Goal: Information Seeking & Learning: Find contact information

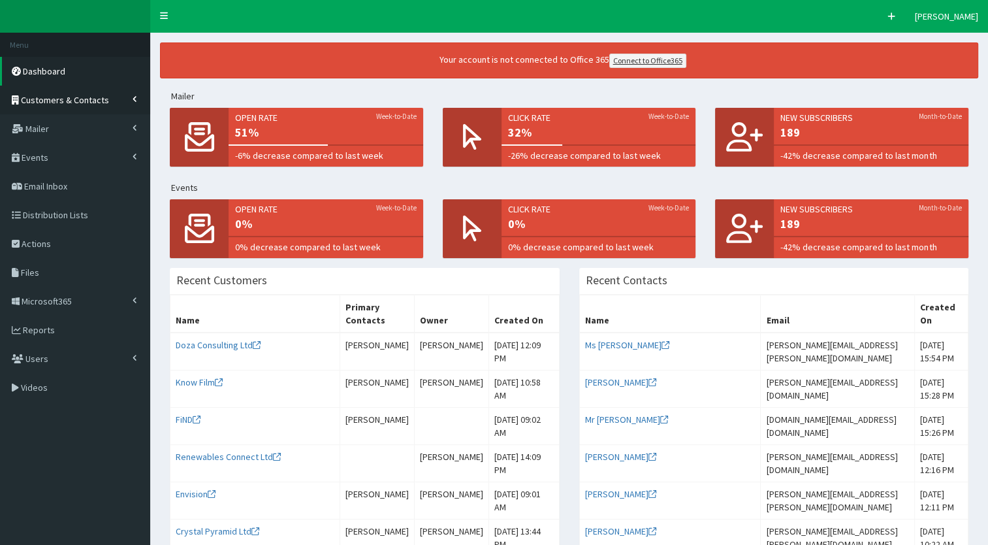
click at [28, 106] on link "Customers & Contacts" at bounding box center [75, 100] width 150 height 29
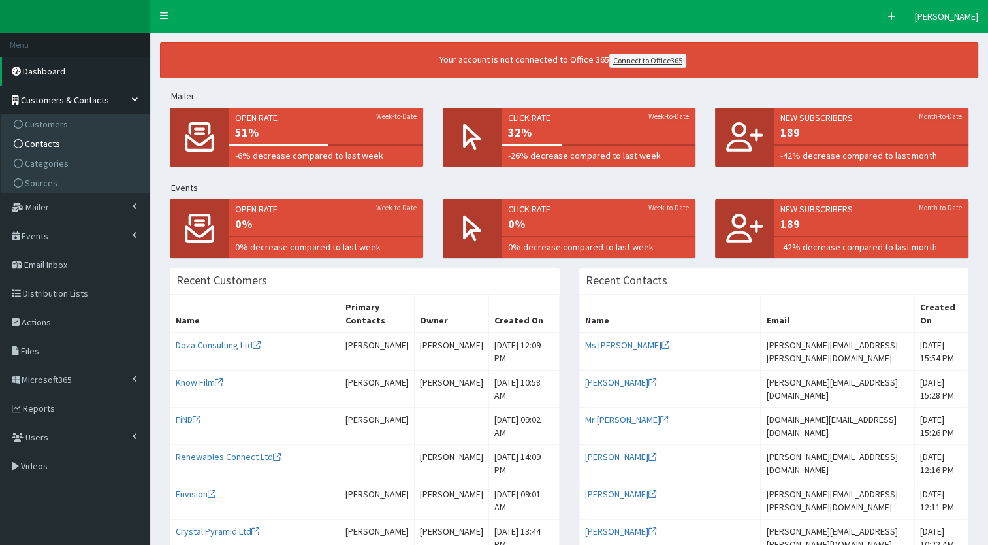
click at [32, 140] on span "Contacts" at bounding box center [42, 144] width 35 height 12
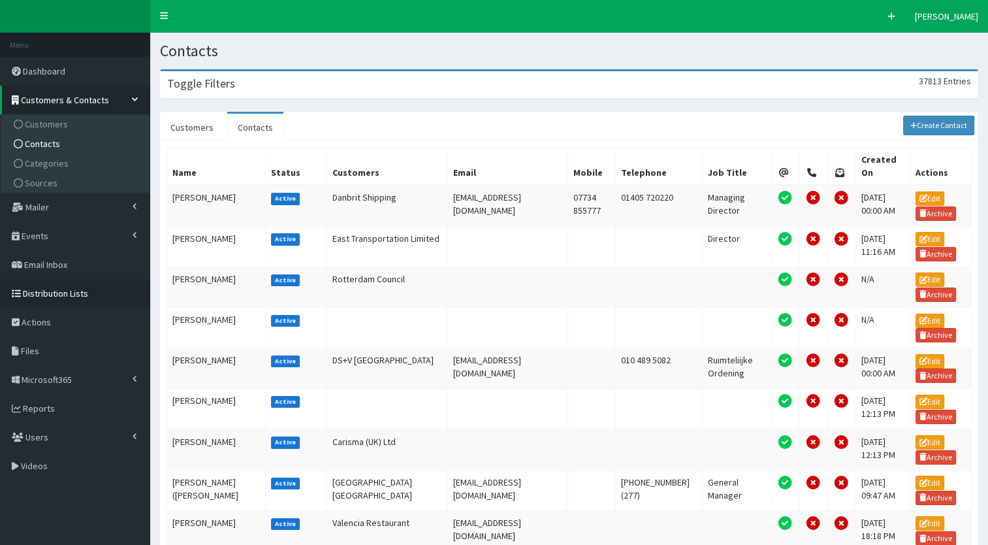
click at [52, 284] on link "Distribution Lists" at bounding box center [75, 293] width 150 height 29
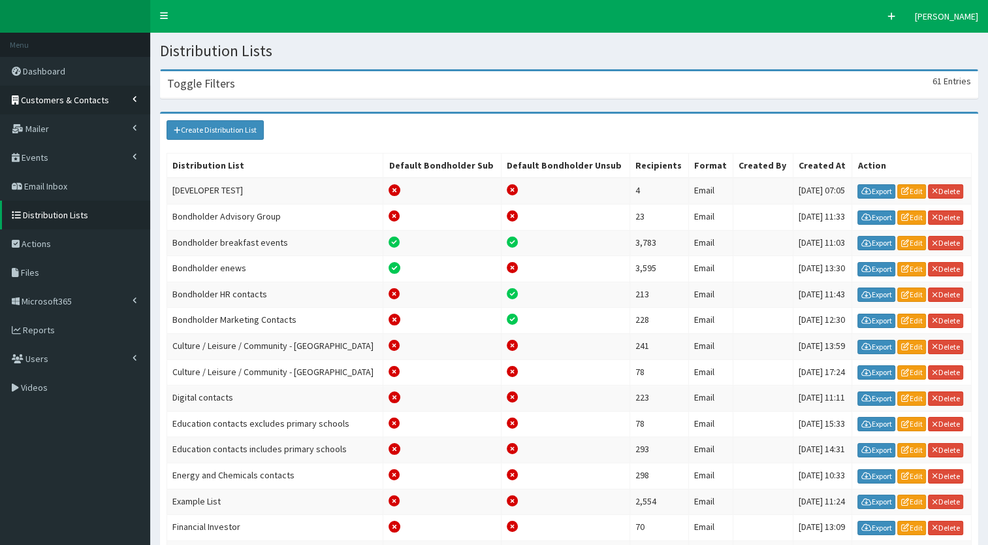
click at [93, 95] on span "Customers & Contacts" at bounding box center [65, 100] width 88 height 12
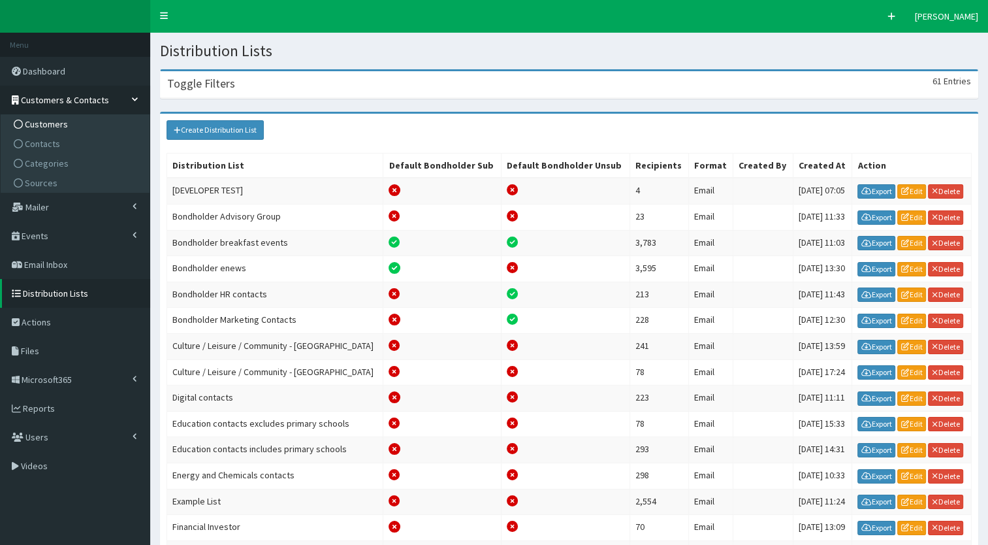
click at [60, 118] on span "Customers" at bounding box center [46, 124] width 43 height 12
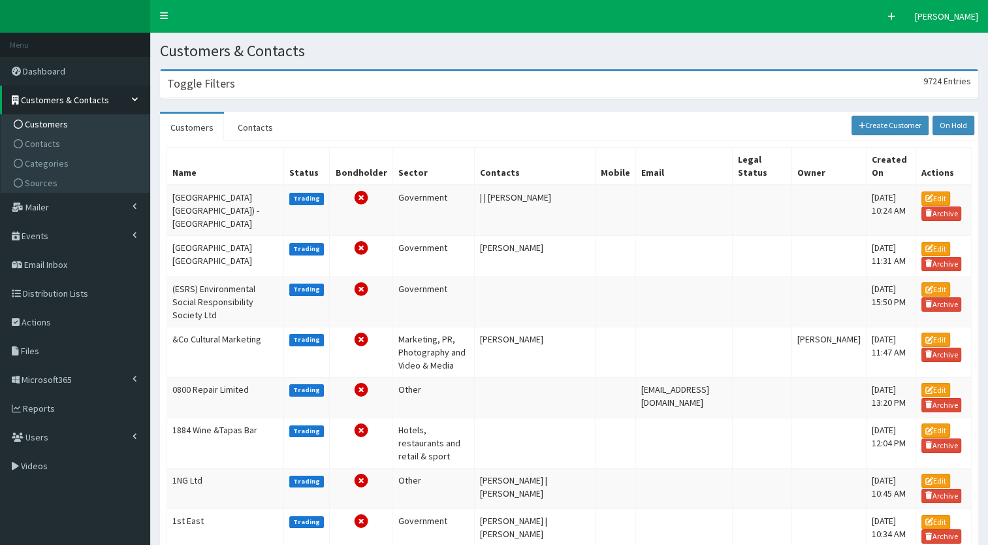
click at [71, 92] on link "Customers & Contacts" at bounding box center [75, 100] width 150 height 29
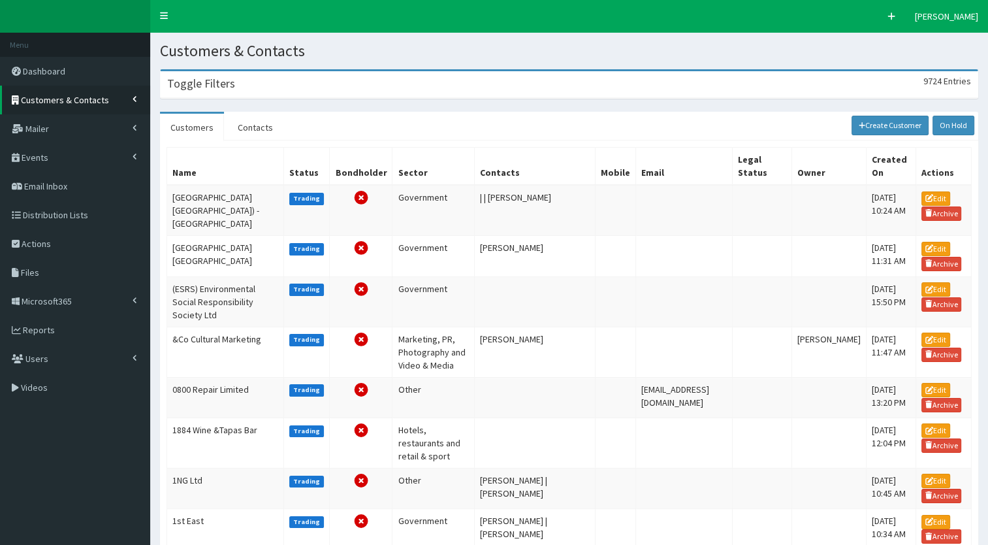
click at [71, 105] on span "Customers & Contacts" at bounding box center [65, 100] width 88 height 12
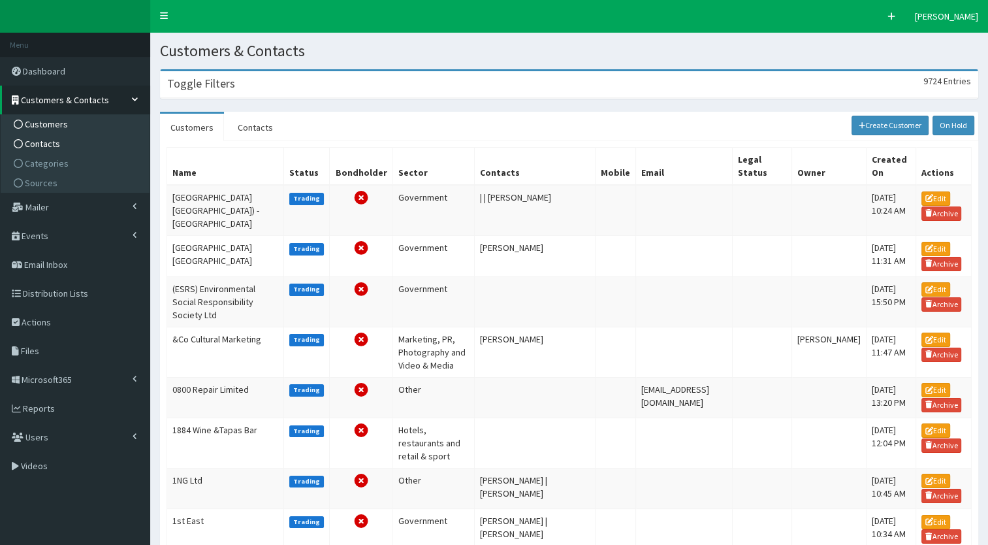
click at [54, 145] on span "Contacts" at bounding box center [42, 144] width 35 height 12
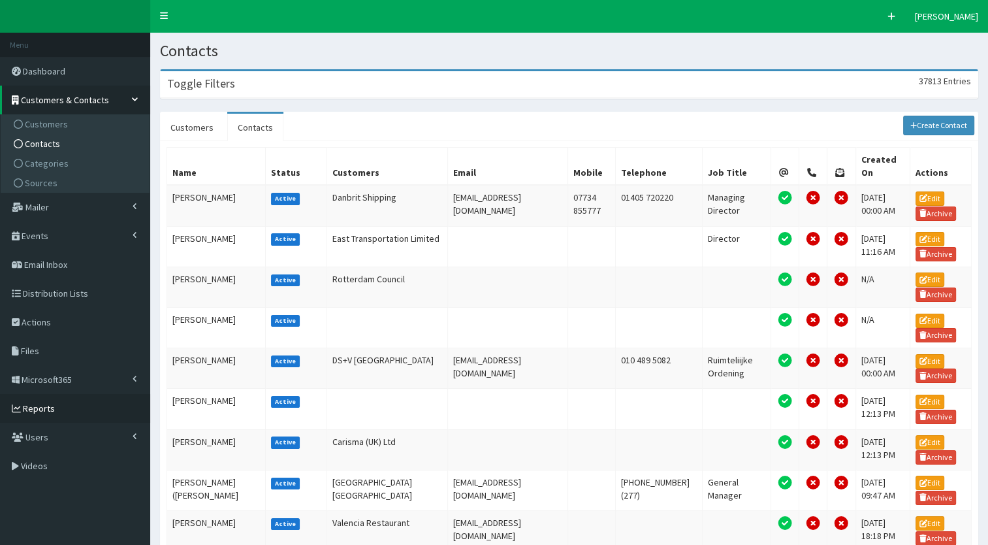
click at [80, 408] on link "Reports" at bounding box center [75, 408] width 150 height 29
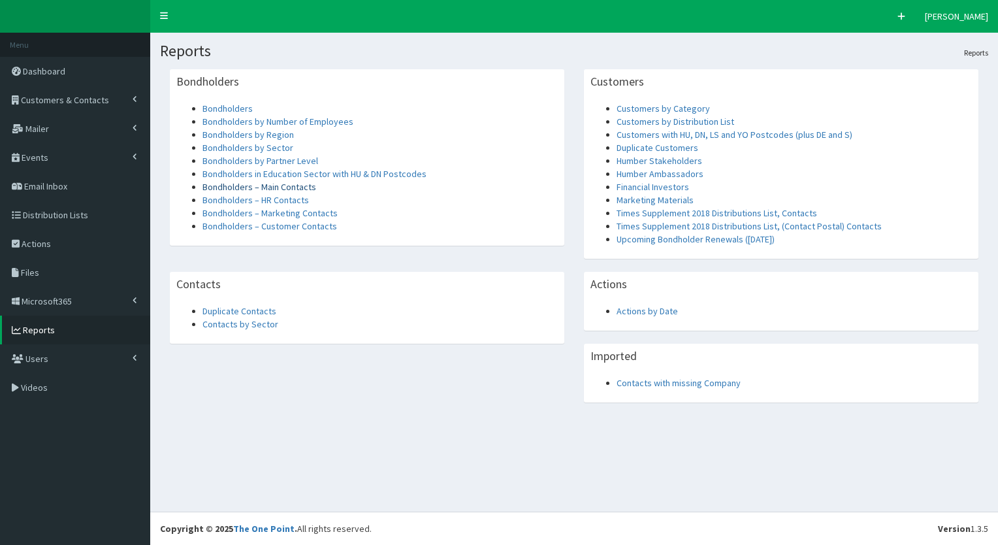
click at [261, 189] on link "Bondholders – Main Contacts" at bounding box center [260, 187] width 114 height 12
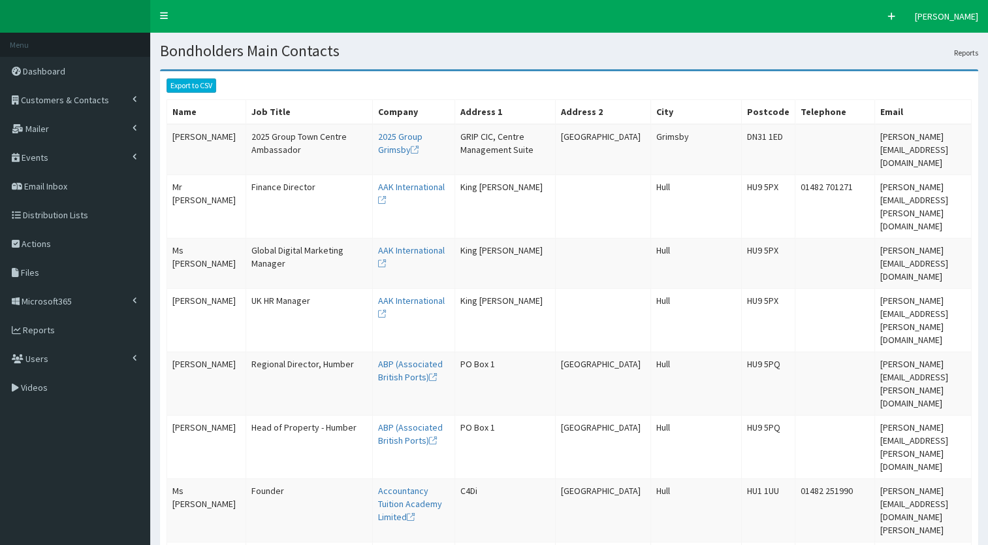
click at [178, 82] on link "Export to CSV" at bounding box center [192, 85] width 50 height 14
click at [129, 88] on link "Customers & Contacts" at bounding box center [75, 100] width 150 height 29
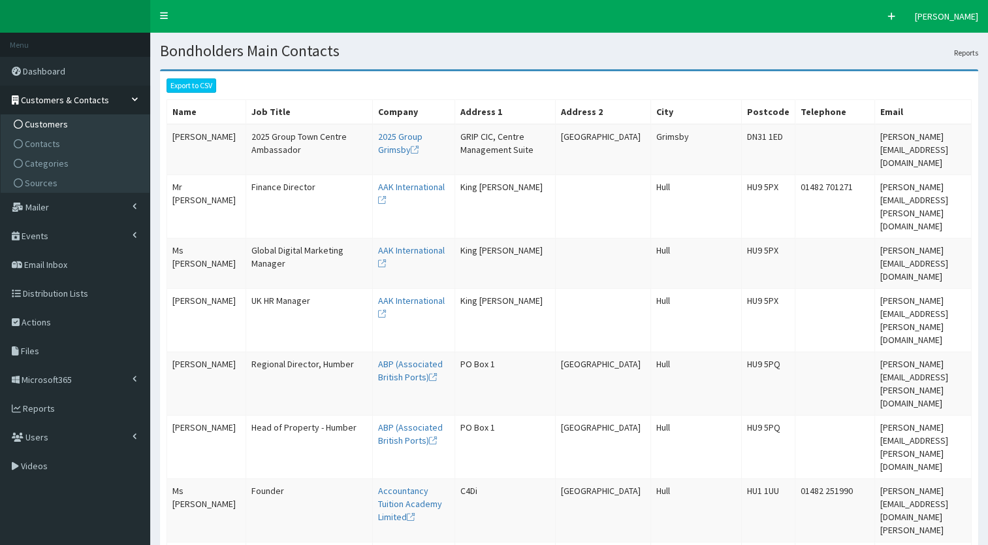
click at [47, 121] on span "Customers" at bounding box center [46, 124] width 43 height 12
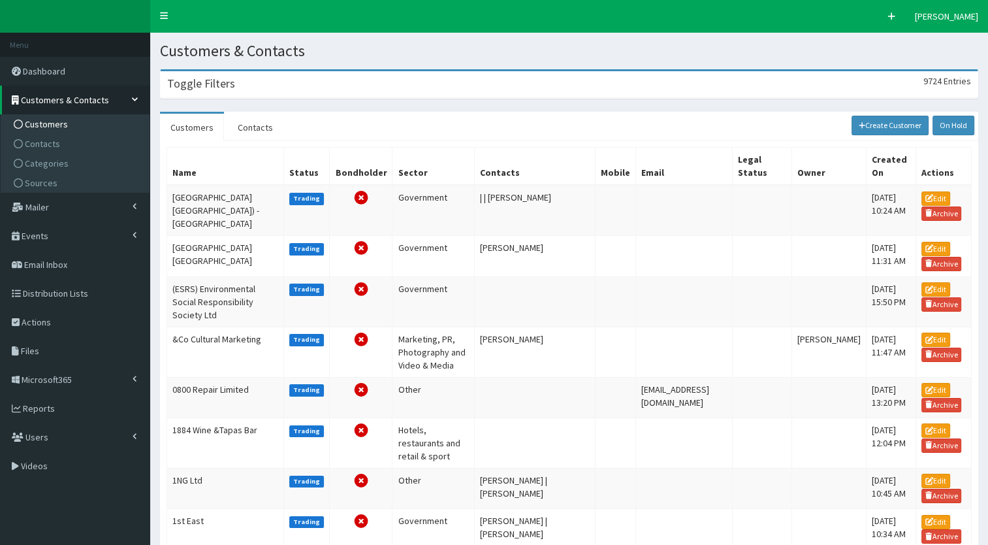
click at [263, 80] on div "Toggle Filters 9724 Entries" at bounding box center [569, 84] width 817 height 27
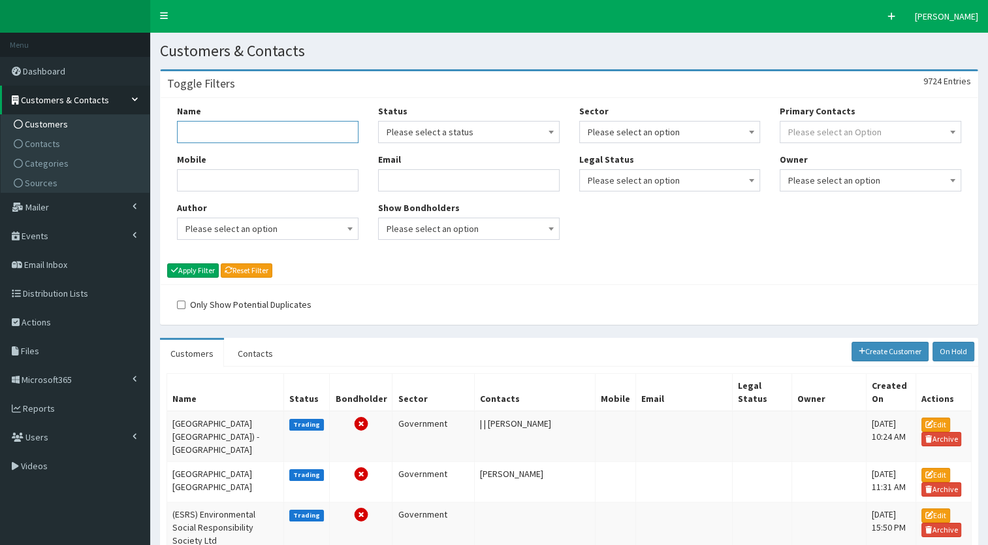
click at [219, 137] on input "Name" at bounding box center [268, 132] width 182 height 22
type input "drax"
click at [195, 263] on button "Apply Filter" at bounding box center [193, 270] width 52 height 14
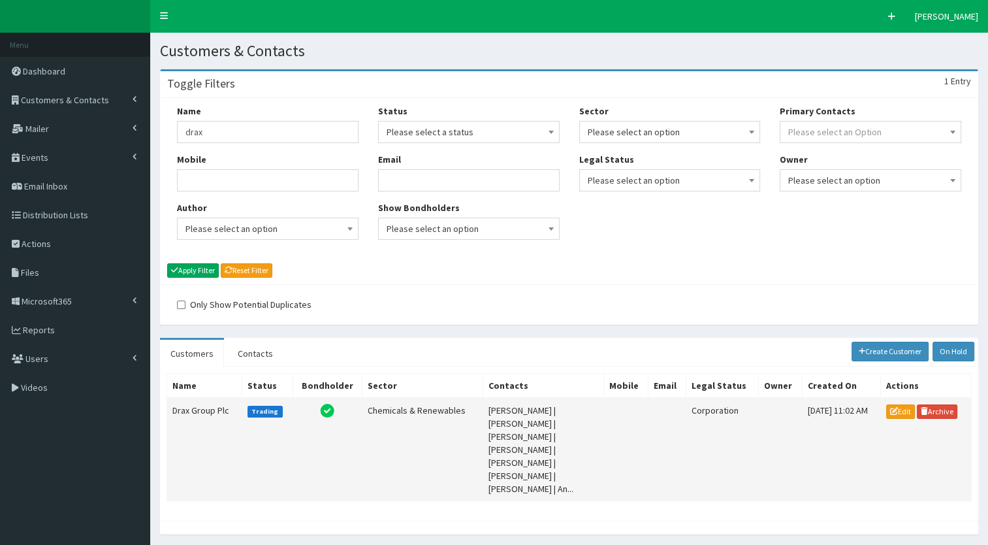
click at [185, 412] on td "Drax Group Plc" at bounding box center [204, 449] width 75 height 103
click at [223, 143] on div "Name drax Mobile Author Please select an option Developer [PERSON_NAME] [PERSON…" at bounding box center [267, 177] width 201 height 145
click at [214, 134] on input "drax" at bounding box center [268, 132] width 182 height 22
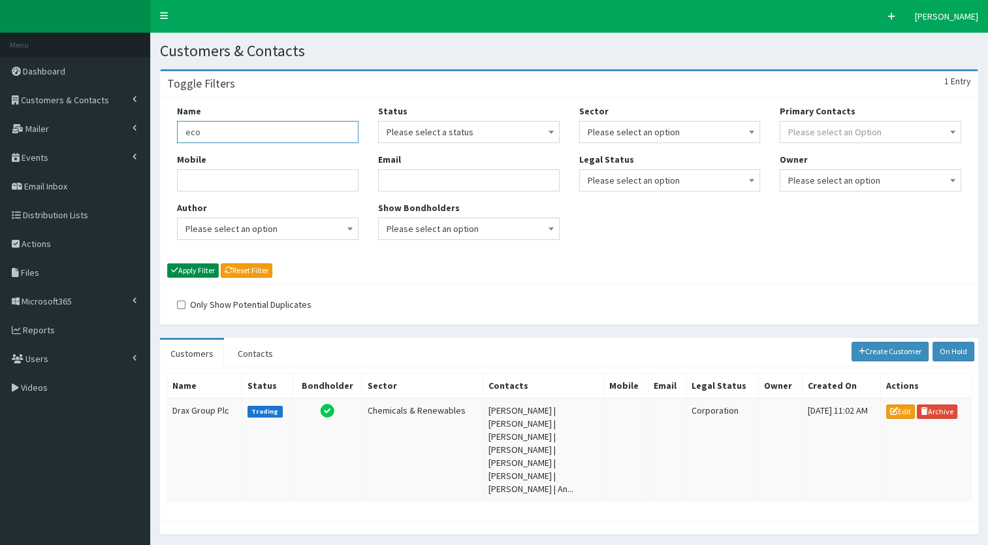
type input "eco"
click at [193, 269] on button "Apply Filter" at bounding box center [193, 270] width 52 height 14
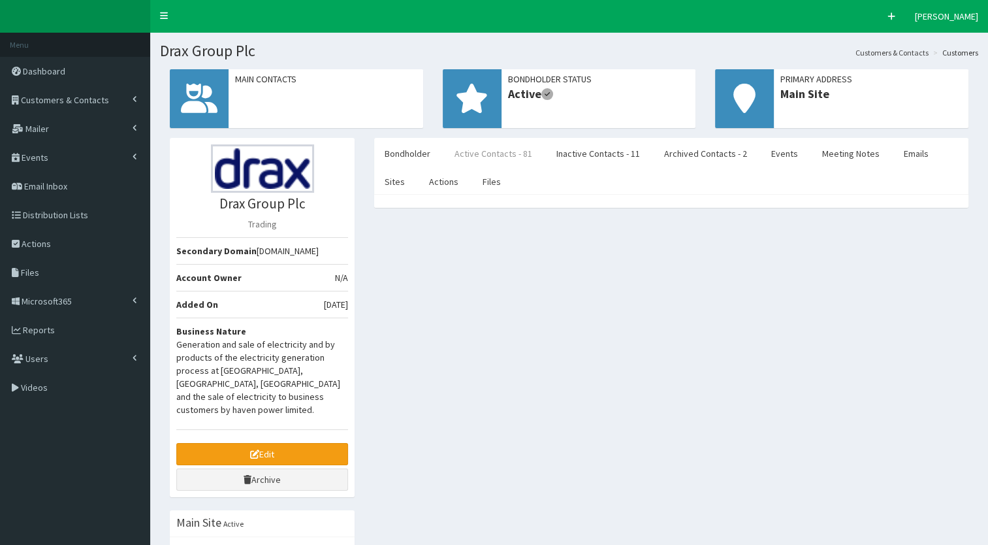
click at [486, 154] on link "Active Contacts - 81" at bounding box center [493, 153] width 99 height 27
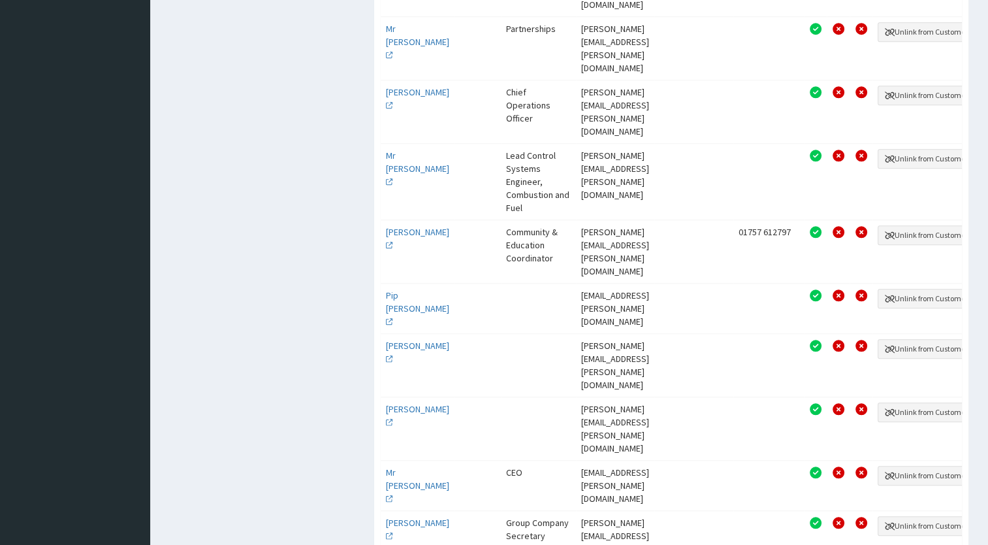
scroll to position [1203, 0]
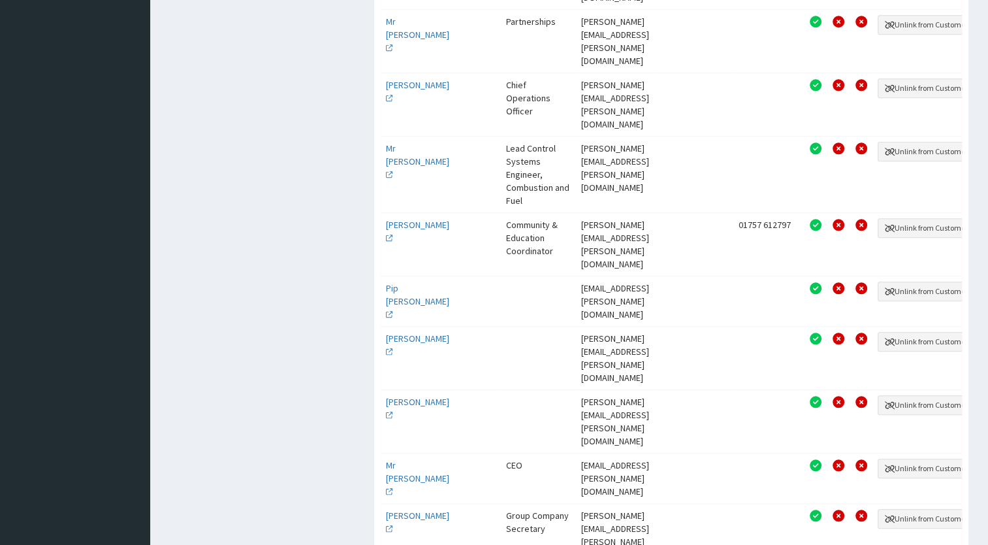
drag, startPoint x: 671, startPoint y: 281, endPoint x: 562, endPoint y: 280, distance: 108.4
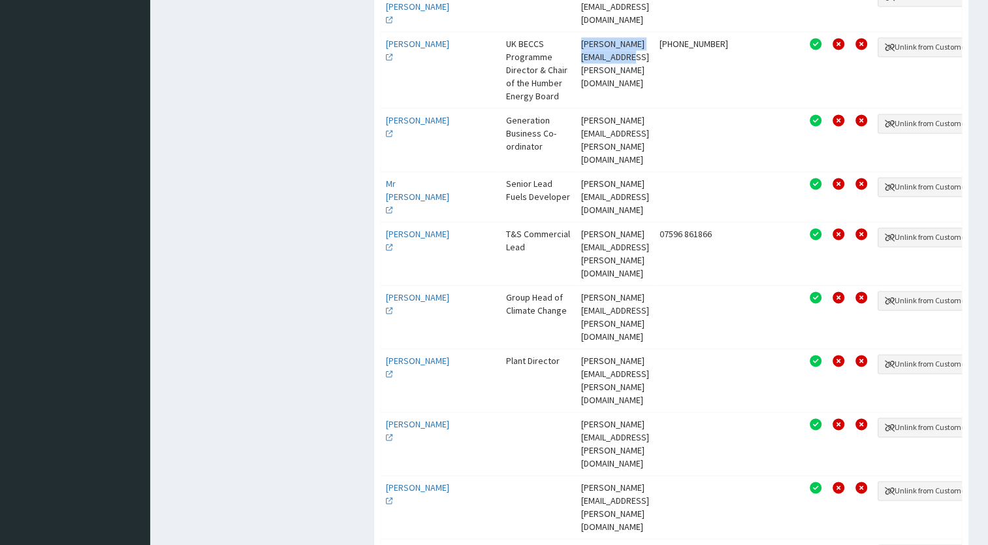
scroll to position [1940, 0]
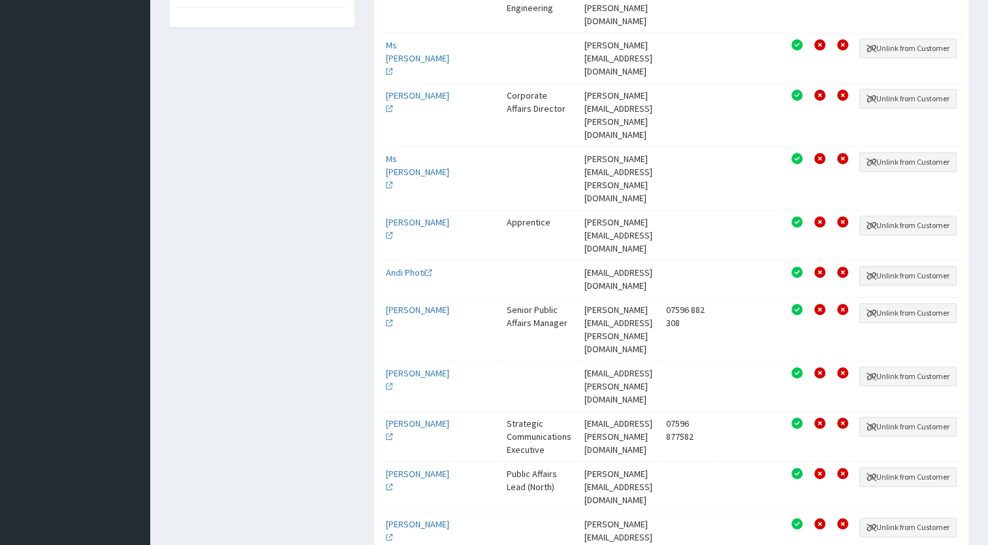
scroll to position [804, 0]
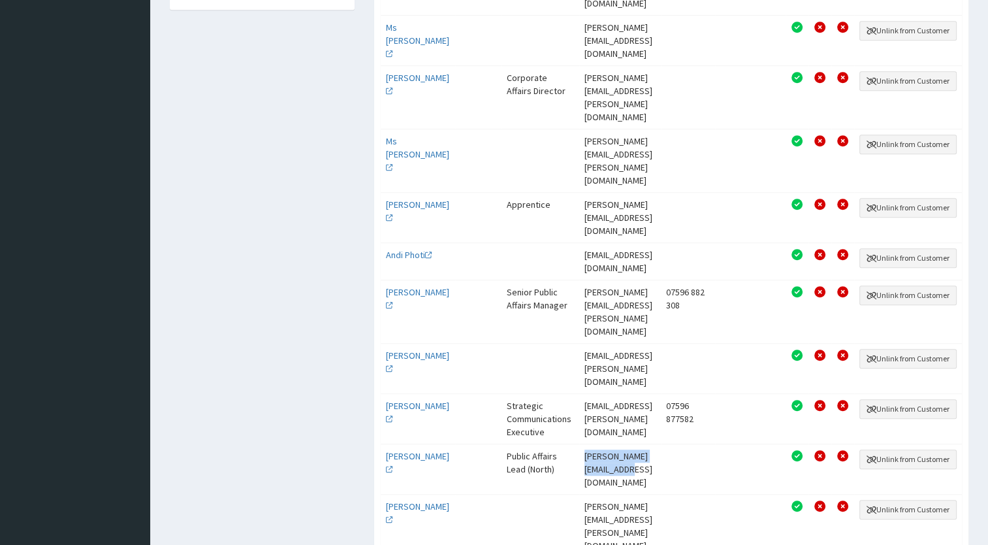
drag, startPoint x: 682, startPoint y: 275, endPoint x: 564, endPoint y: 274, distance: 117.6
click at [579, 444] on td "Hannah.Richmond@drax.com" at bounding box center [620, 469] width 82 height 50
copy td "Hannah.Richmond@drax.com"
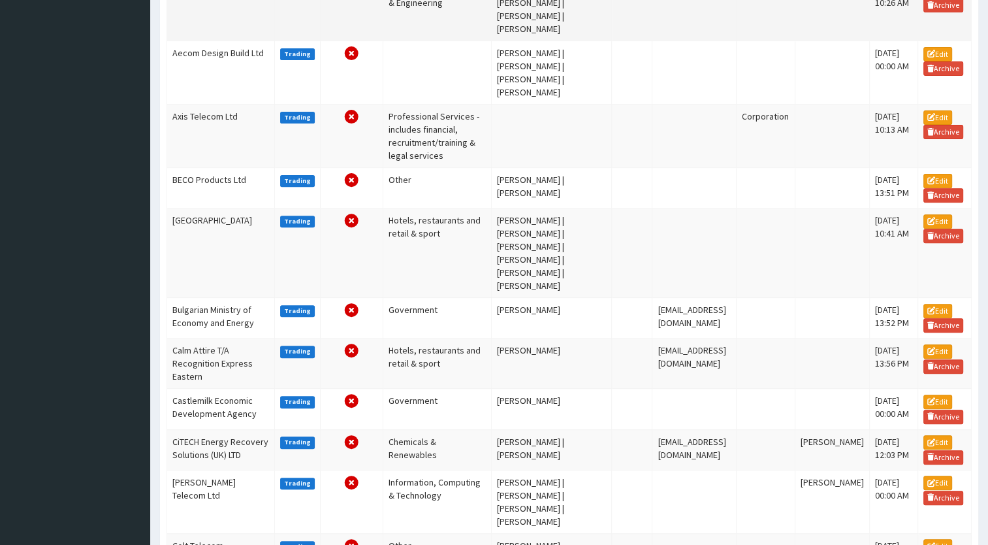
scroll to position [823, 0]
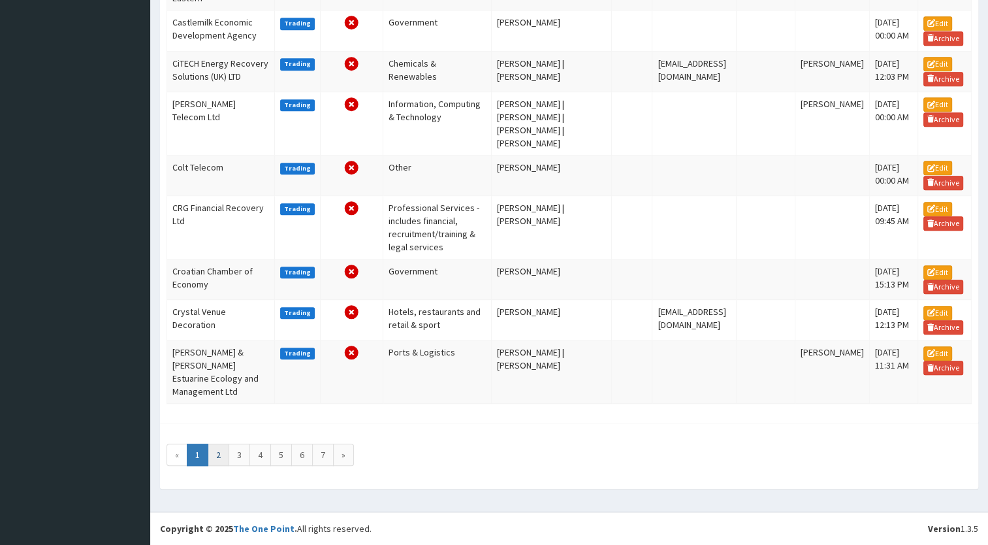
click at [218, 453] on link "2" at bounding box center [219, 455] width 22 height 22
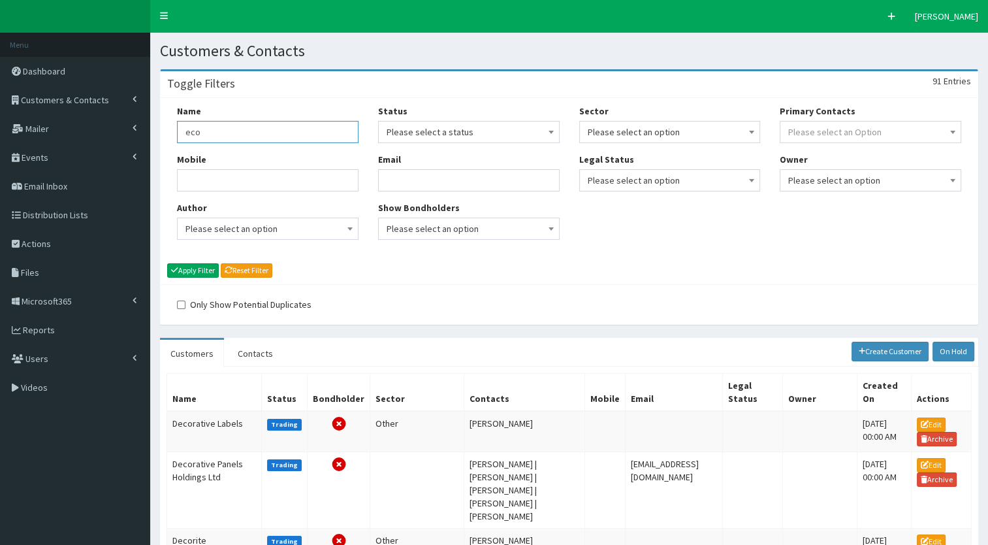
click at [301, 133] on input "eco" at bounding box center [268, 132] width 182 height 22
type input "fil"
click at [172, 266] on icon "submit" at bounding box center [174, 270] width 7 height 8
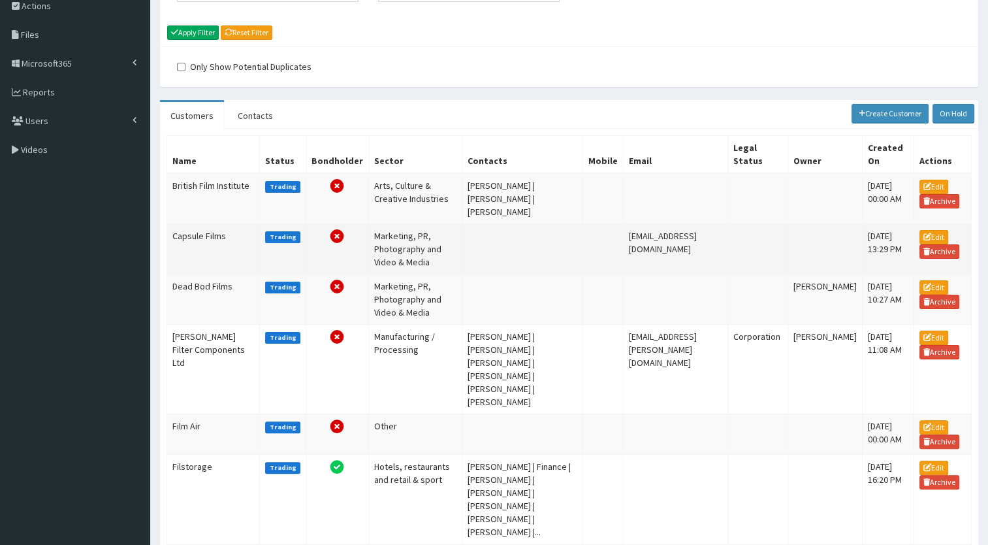
scroll to position [239, 0]
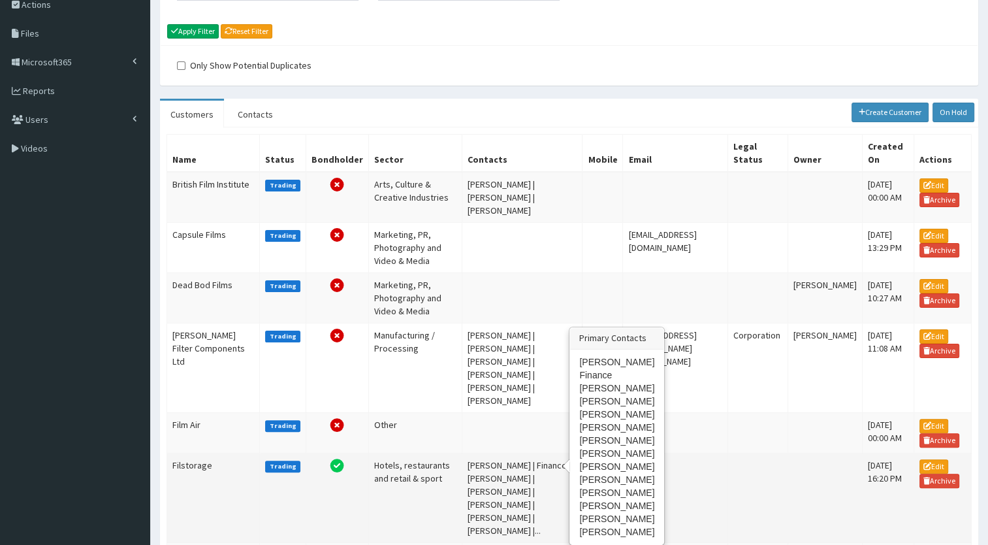
click at [536, 453] on td "[PERSON_NAME] | Finance | [PERSON_NAME] | [PERSON_NAME] | [PERSON_NAME] | [PERS…" at bounding box center [522, 497] width 121 height 89
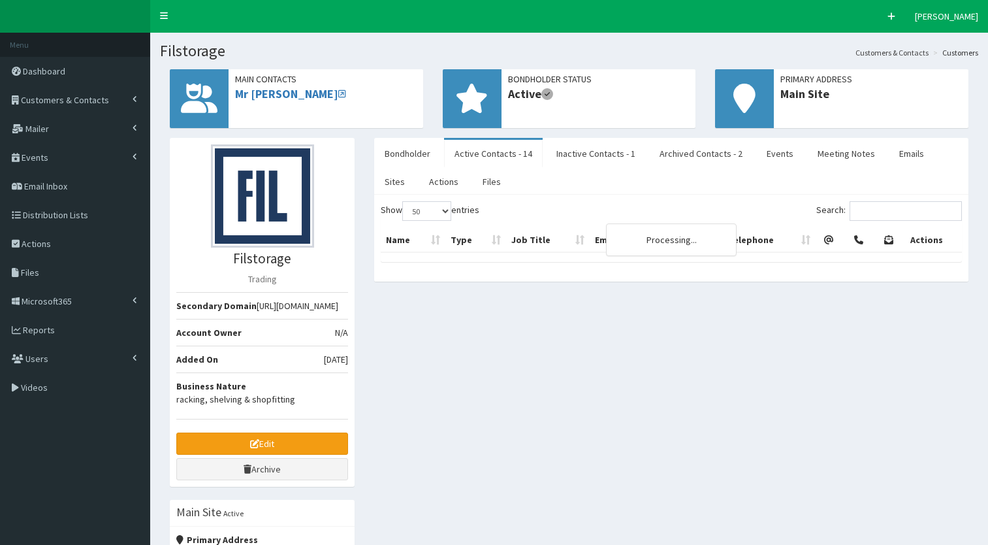
select select "50"
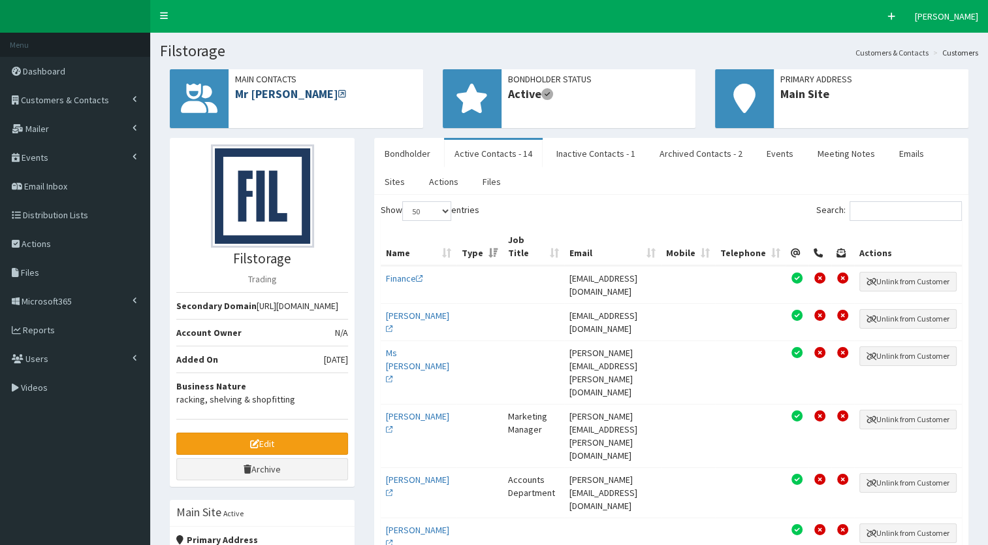
click at [294, 96] on link "Mr [PERSON_NAME]" at bounding box center [290, 93] width 111 height 15
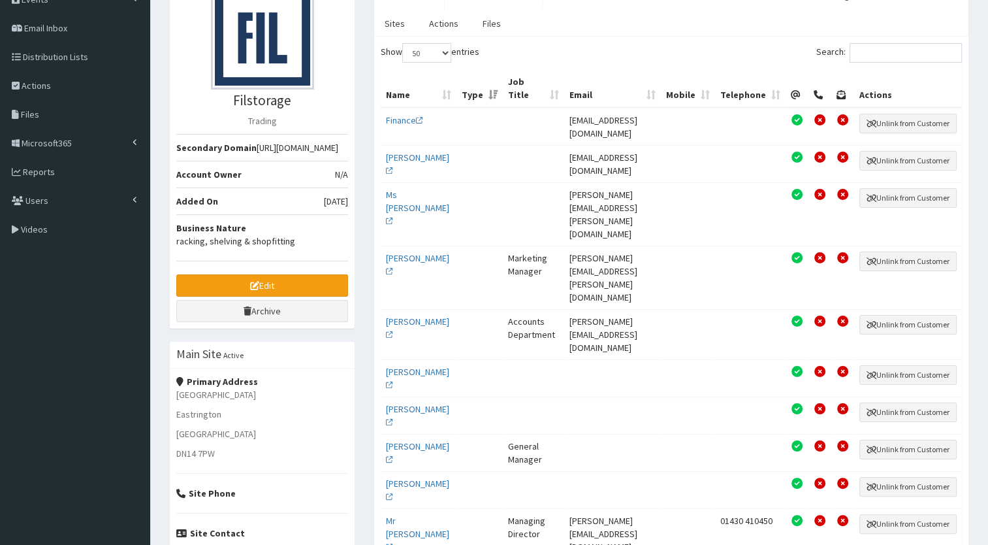
scroll to position [187, 0]
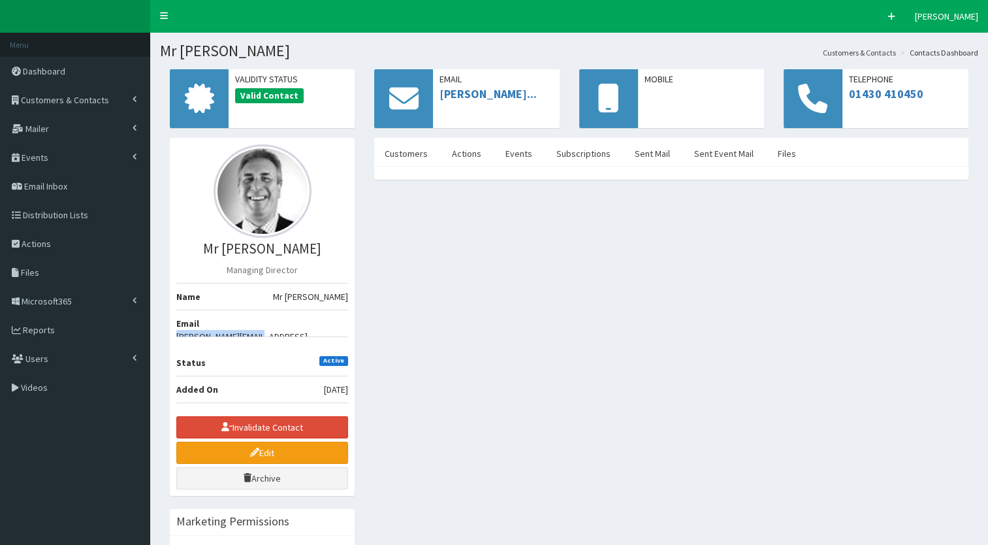
drag, startPoint x: 356, startPoint y: 324, endPoint x: 347, endPoint y: 324, distance: 9.1
click at [347, 324] on div "Mr Paul Taylor Managing Director Name Mr Paul Taylor Email paul@filplastic.com …" at bounding box center [262, 539] width 204 height 803
copy li "[PERSON_NAME][EMAIL_ADDRESS][DOMAIN_NAME]"
click at [99, 104] on span "Customers & Contacts" at bounding box center [65, 100] width 88 height 12
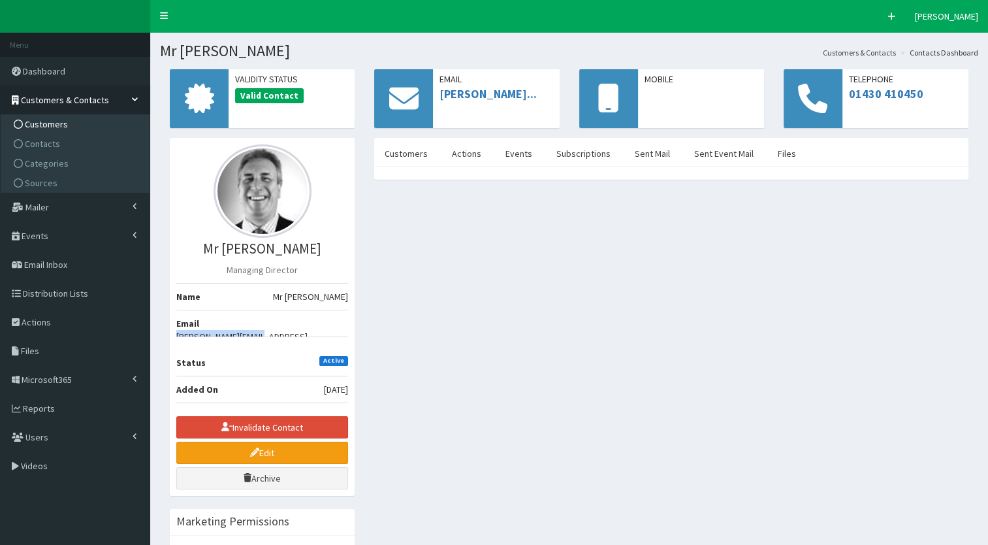
click at [63, 116] on link "Customers" at bounding box center [77, 124] width 146 height 20
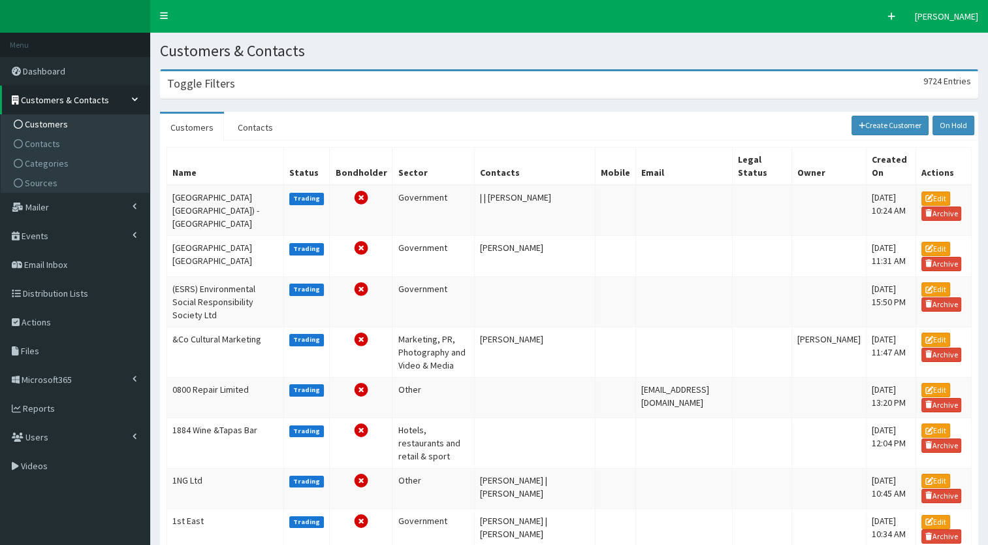
click at [231, 82] on h3 "Toggle Filters" at bounding box center [201, 84] width 68 height 12
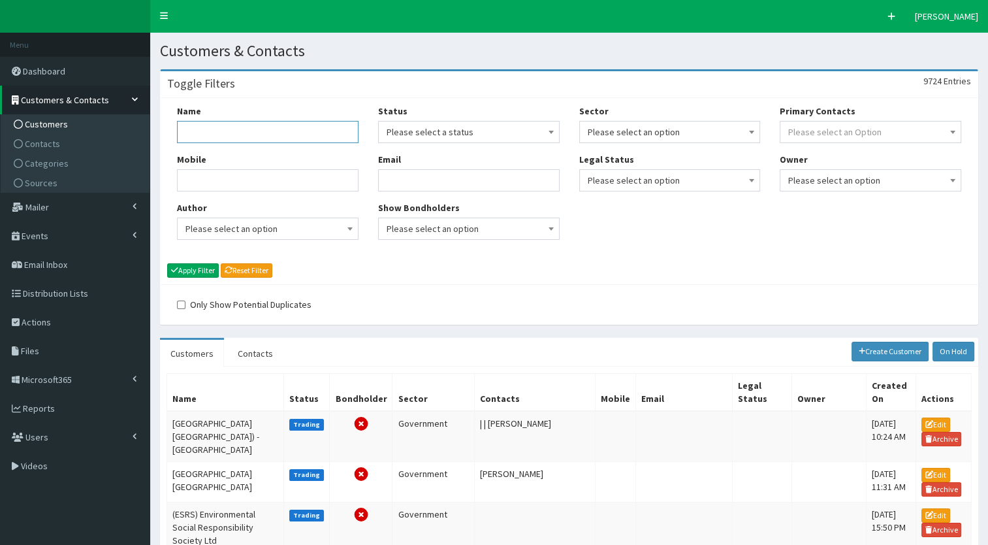
click at [222, 123] on input "Name" at bounding box center [268, 132] width 182 height 22
type input "foyle"
click at [189, 263] on button "Apply Filter" at bounding box center [193, 270] width 52 height 14
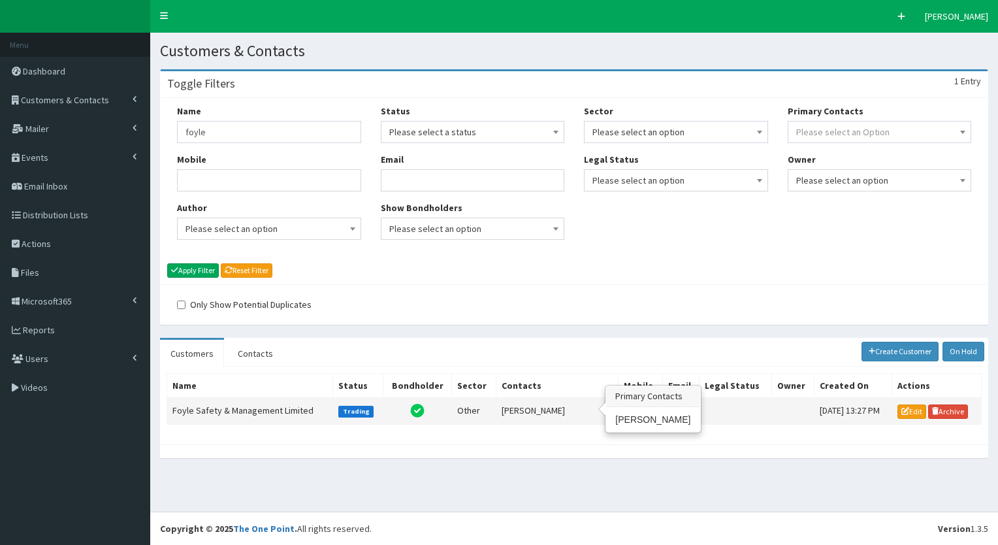
click at [499, 400] on td "Craig Foyle" at bounding box center [557, 411] width 122 height 26
click at [207, 127] on input "foyle" at bounding box center [269, 132] width 184 height 22
type input "g"
type input "hodgson"
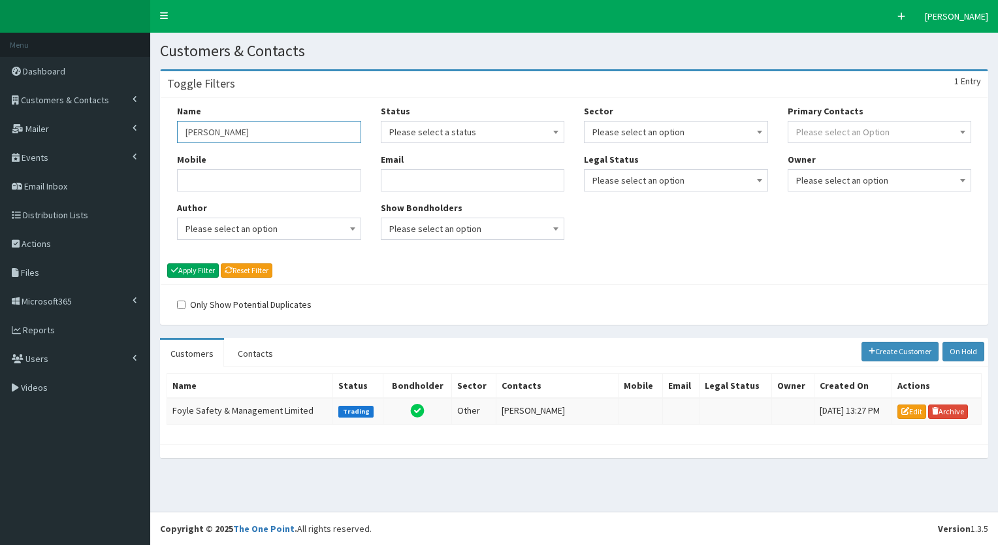
click at [167, 263] on button "Apply Filter" at bounding box center [193, 270] width 52 height 14
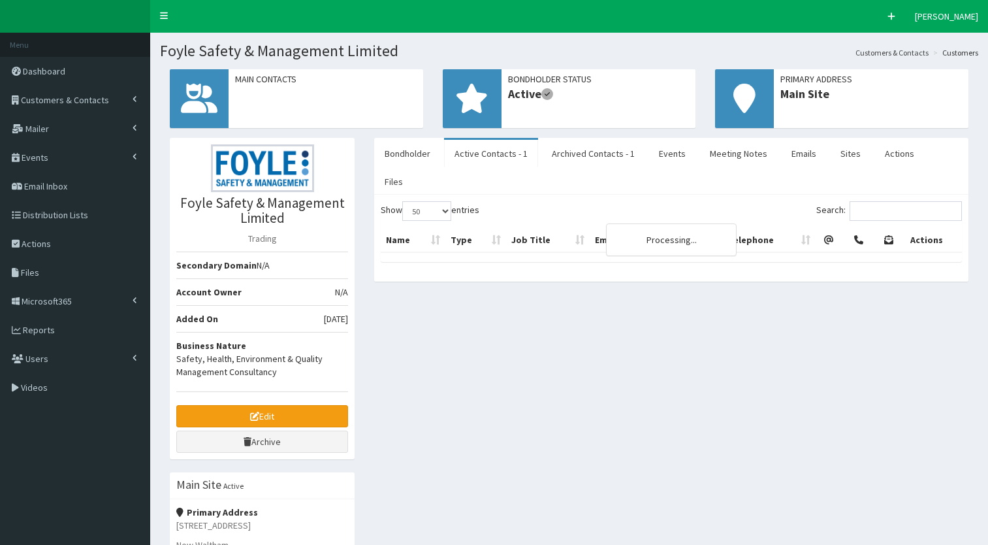
select select "50"
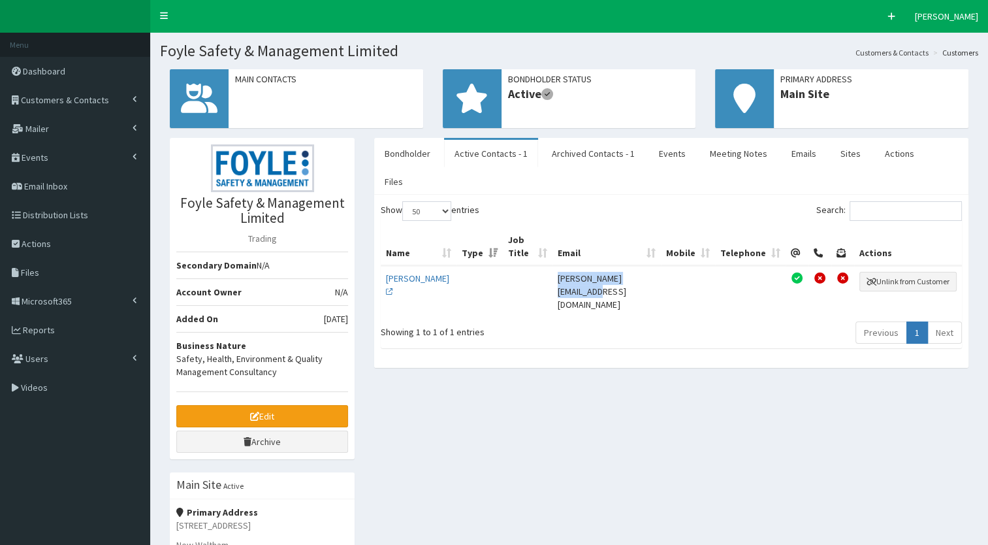
drag, startPoint x: 651, startPoint y: 238, endPoint x: 559, endPoint y: 236, distance: 91.5
click at [559, 266] on td "[PERSON_NAME][EMAIL_ADDRESS][DOMAIN_NAME]" at bounding box center [607, 291] width 108 height 50
copy td "[PERSON_NAME][EMAIL_ADDRESS][DOMAIN_NAME]"
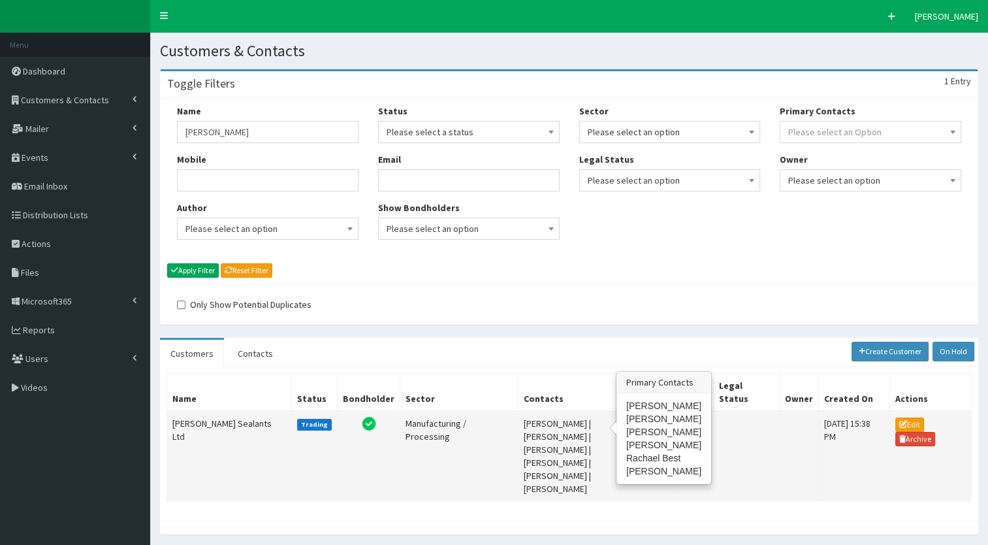
click at [528, 428] on td "Charles Hodgson | Danielle Houghton | Kevin Nickolay | Max Hodgson | Rachael Be…" at bounding box center [579, 456] width 121 height 90
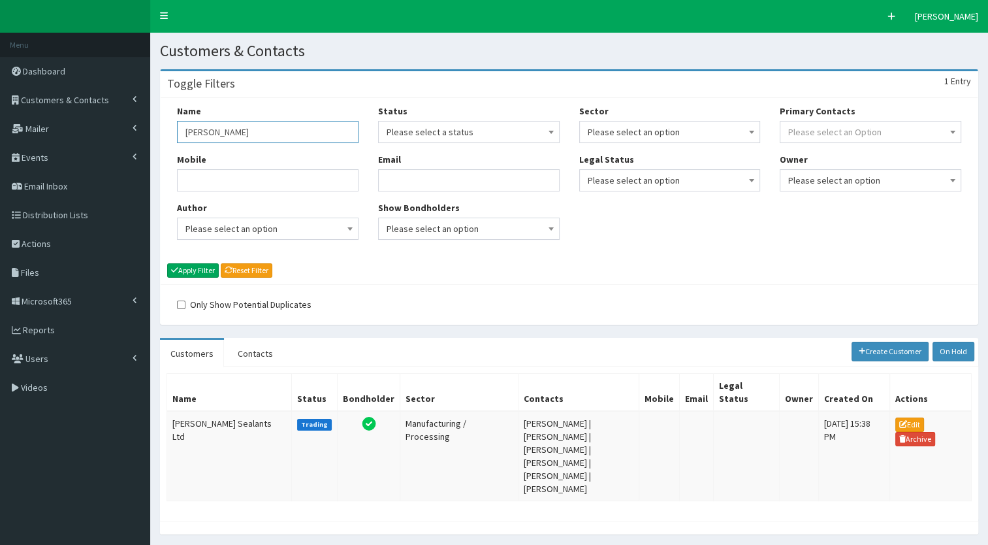
click at [217, 133] on input "hodgson" at bounding box center [268, 132] width 182 height 22
type input "esteem"
click at [167, 263] on button "Apply Filter" at bounding box center [193, 270] width 52 height 14
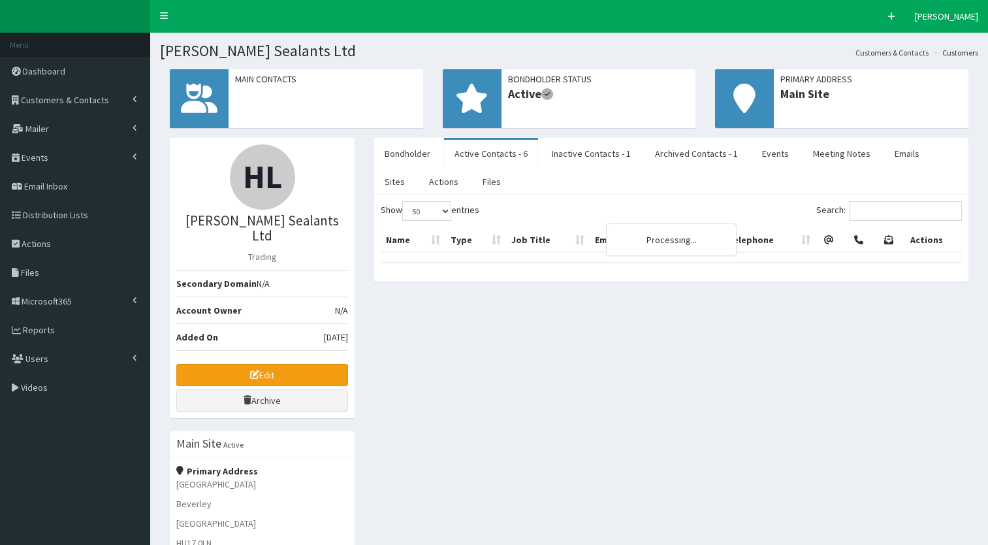
select select "50"
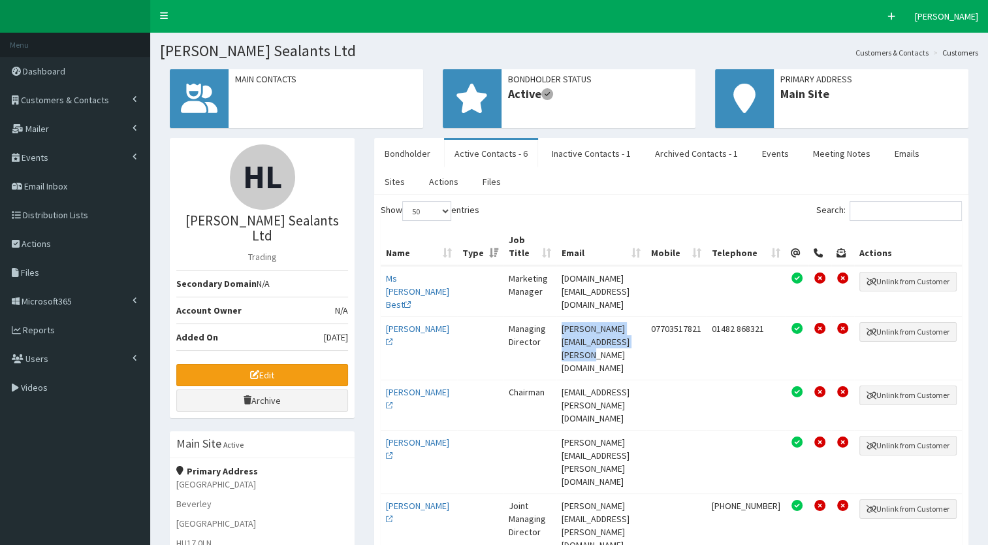
drag, startPoint x: 688, startPoint y: 327, endPoint x: 528, endPoint y: 329, distance: 160.1
click at [557, 329] on td "charles.hodgson@hodgsonsealants.com" at bounding box center [601, 347] width 89 height 63
copy td "charles.hodgson@hodgsonsealants.com"
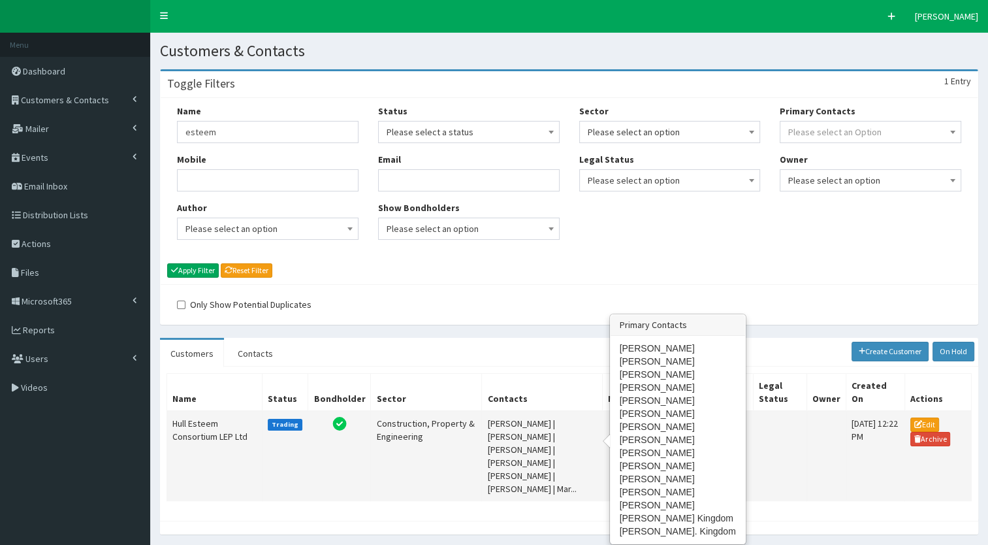
click at [529, 425] on td "[PERSON_NAME] | [PERSON_NAME] | [PERSON_NAME] | [PERSON_NAME] | [PERSON_NAME] |…" at bounding box center [542, 456] width 121 height 90
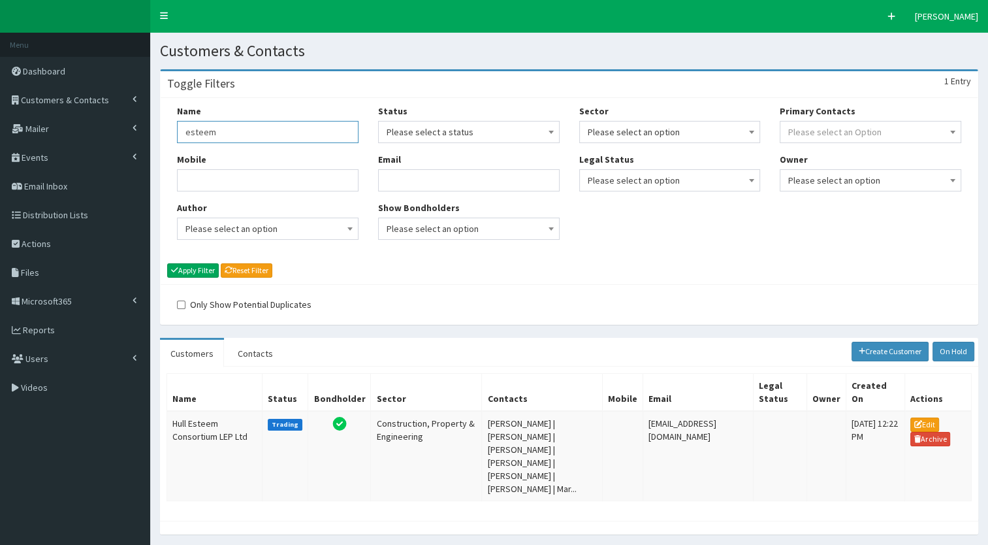
click at [275, 135] on input "esteem" at bounding box center [268, 132] width 182 height 22
click at [275, 135] on input "i" at bounding box center [268, 132] width 182 height 22
type input "ineos"
click at [193, 272] on button "Apply Filter" at bounding box center [193, 270] width 52 height 14
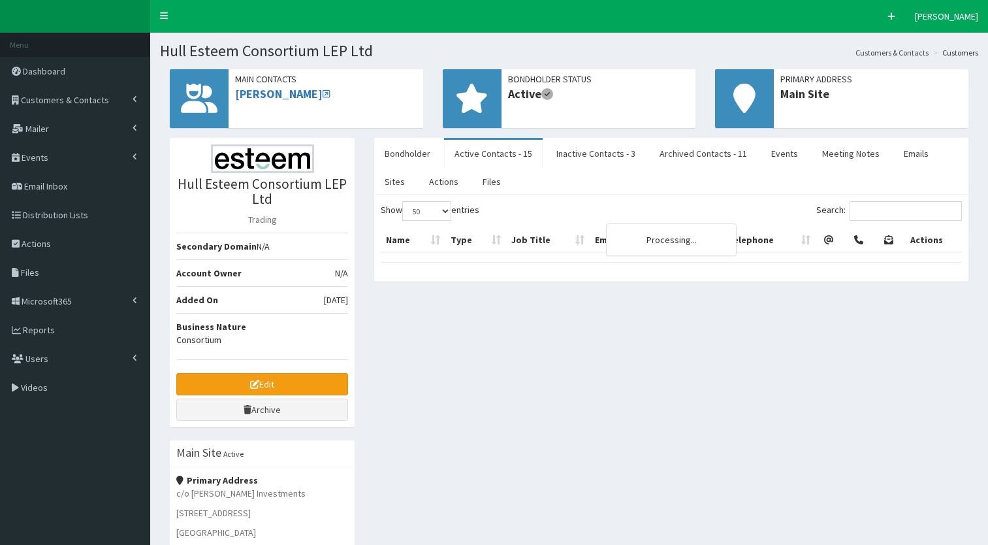
select select "50"
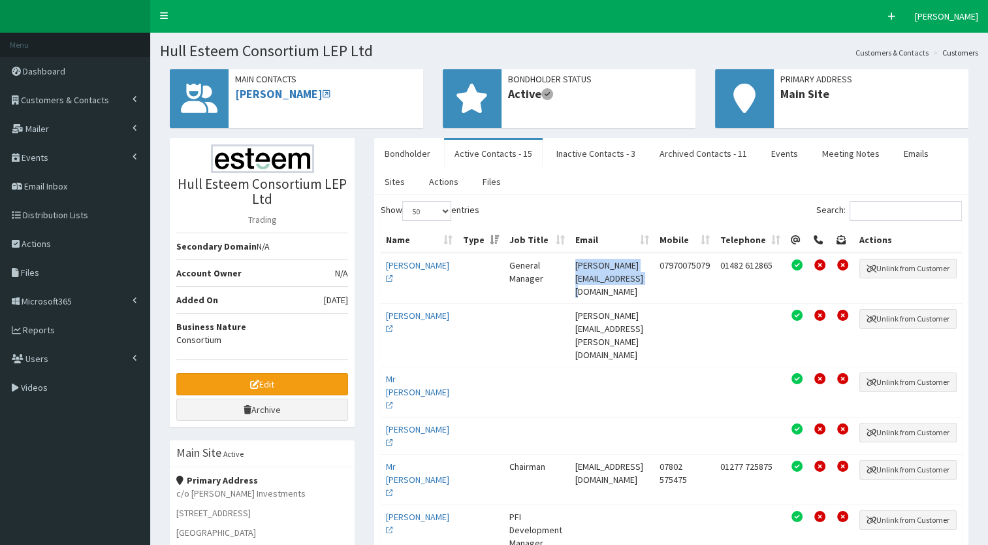
drag, startPoint x: 687, startPoint y: 259, endPoint x: 550, endPoint y: 257, distance: 136.5
click at [570, 257] on td "[PERSON_NAME][EMAIL_ADDRESS][DOMAIN_NAME]" at bounding box center [612, 278] width 84 height 50
copy td "[PERSON_NAME][EMAIL_ADDRESS][DOMAIN_NAME]"
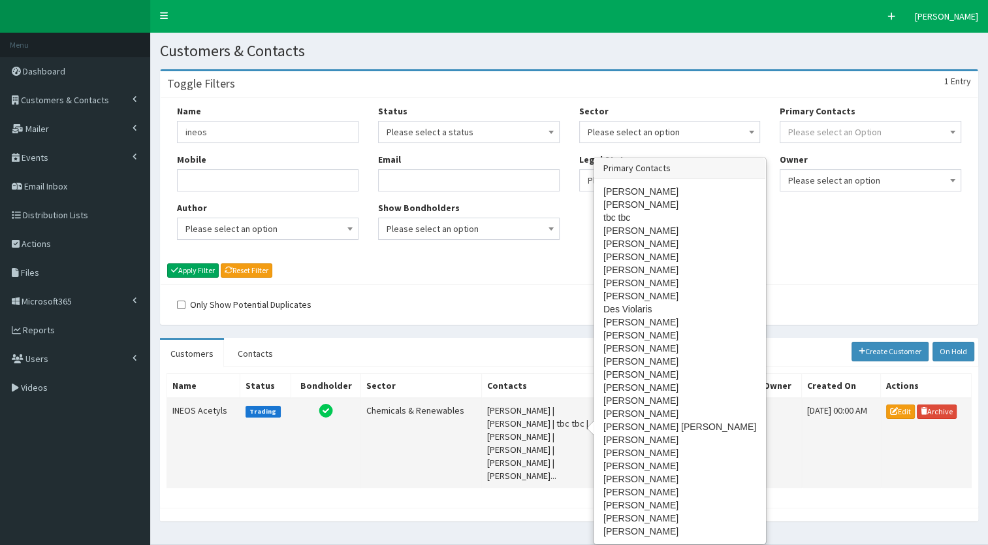
click at [491, 435] on td "[PERSON_NAME] | [PERSON_NAME] | tbc tbc | [PERSON_NAME] | [PERSON_NAME] | [PERS…" at bounding box center [542, 443] width 121 height 90
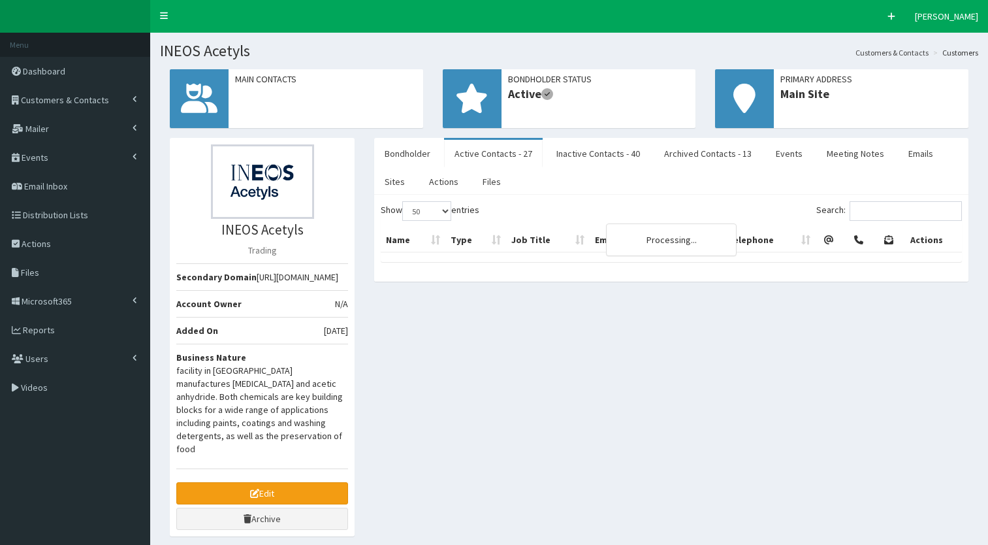
select select "50"
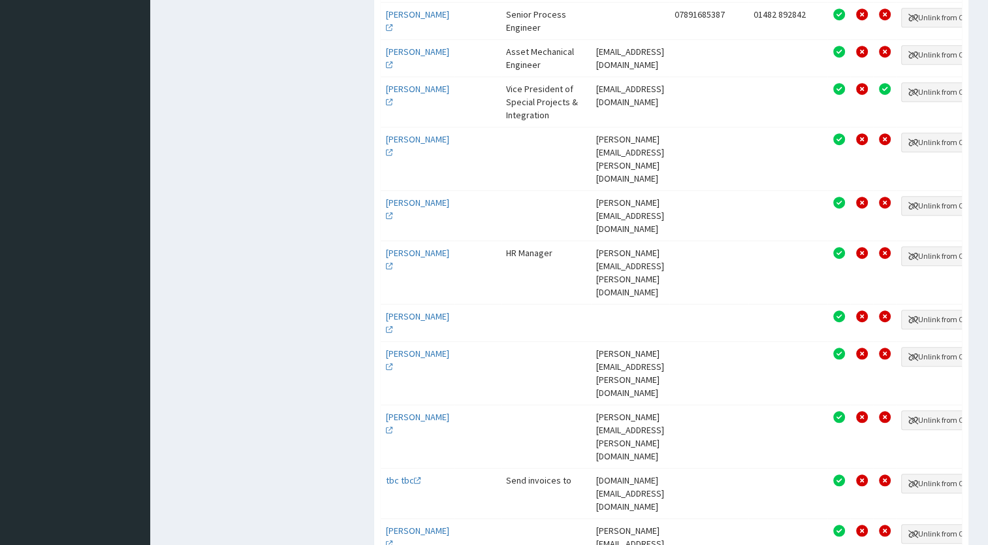
scroll to position [933, 0]
drag, startPoint x: 668, startPoint y: 398, endPoint x: 564, endPoint y: 399, distance: 103.9
copy td "ellie.westwood@ineos.com"
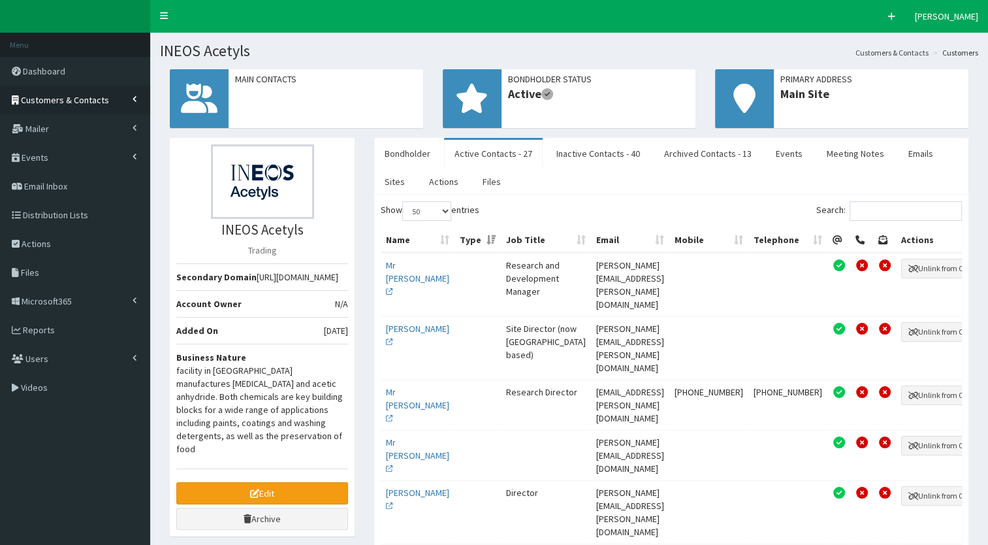
click at [93, 103] on span "Customers & Contacts" at bounding box center [65, 100] width 88 height 12
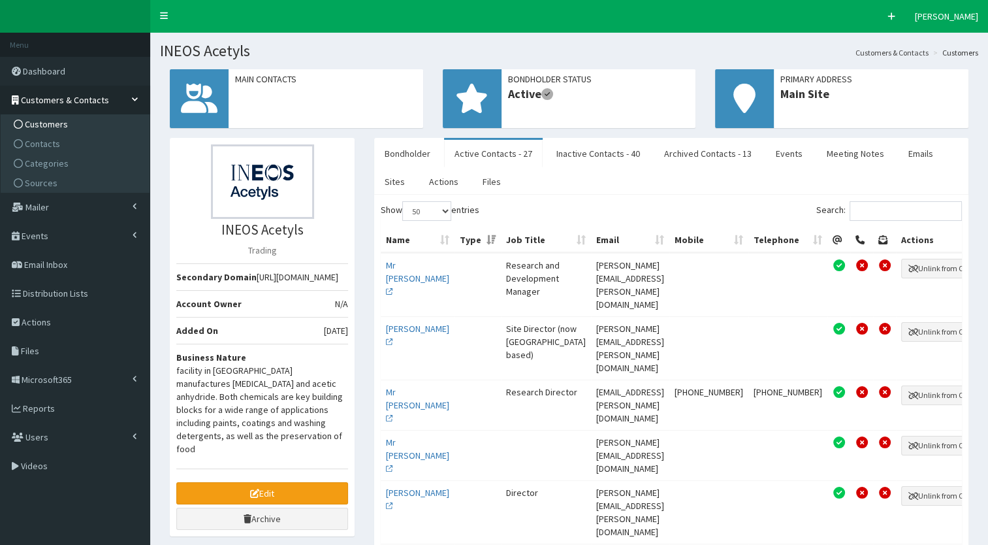
click at [37, 125] on span "Customers" at bounding box center [46, 124] width 43 height 12
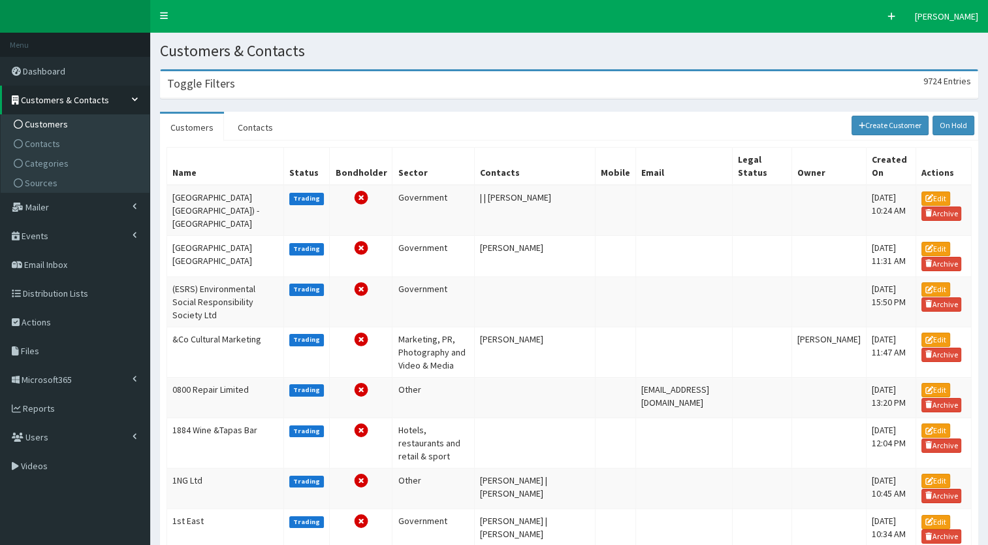
click at [238, 95] on div "Toggle Filters 9724 Entries" at bounding box center [569, 84] width 817 height 27
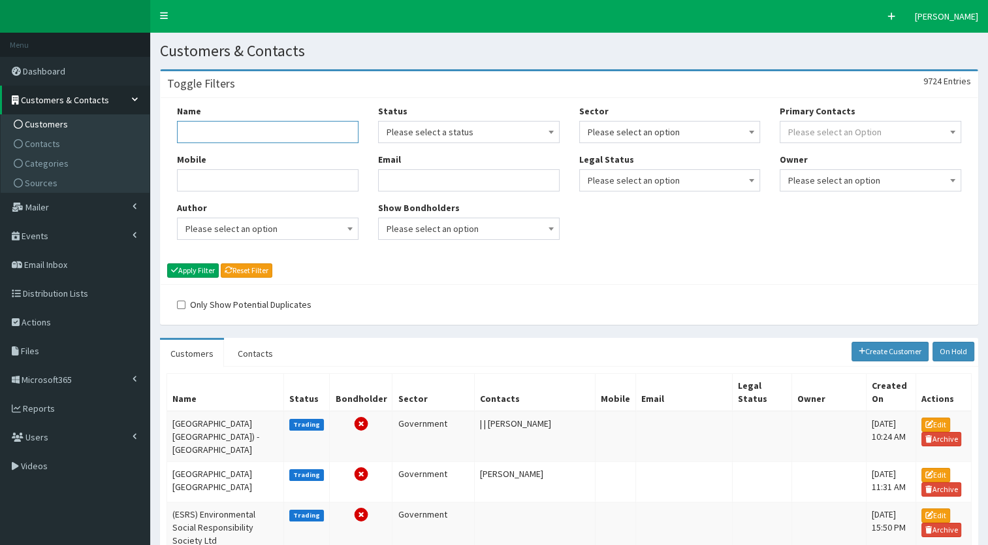
click at [238, 128] on input "Name" at bounding box center [268, 132] width 182 height 22
type input "sewe"
click at [204, 263] on button "Apply Filter" at bounding box center [193, 270] width 52 height 14
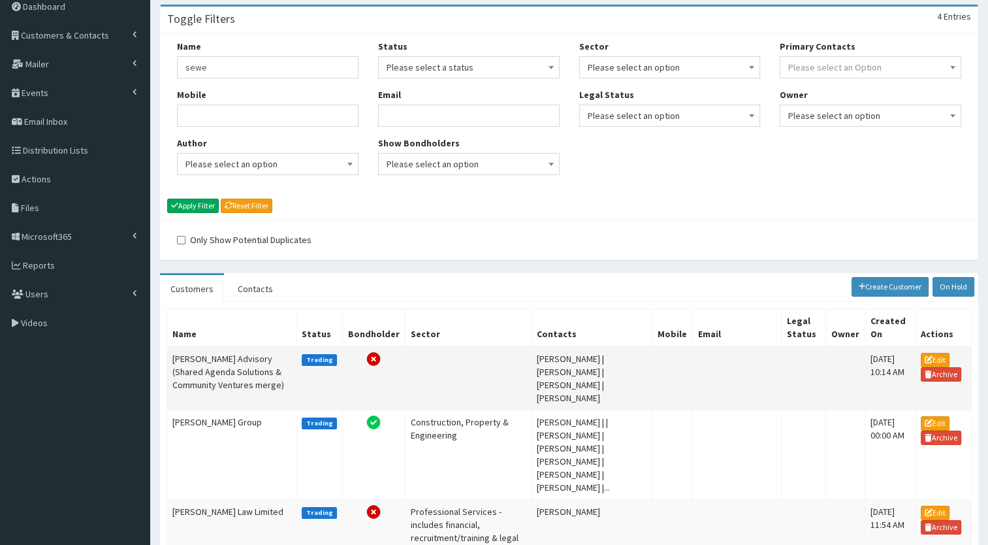
scroll to position [70, 0]
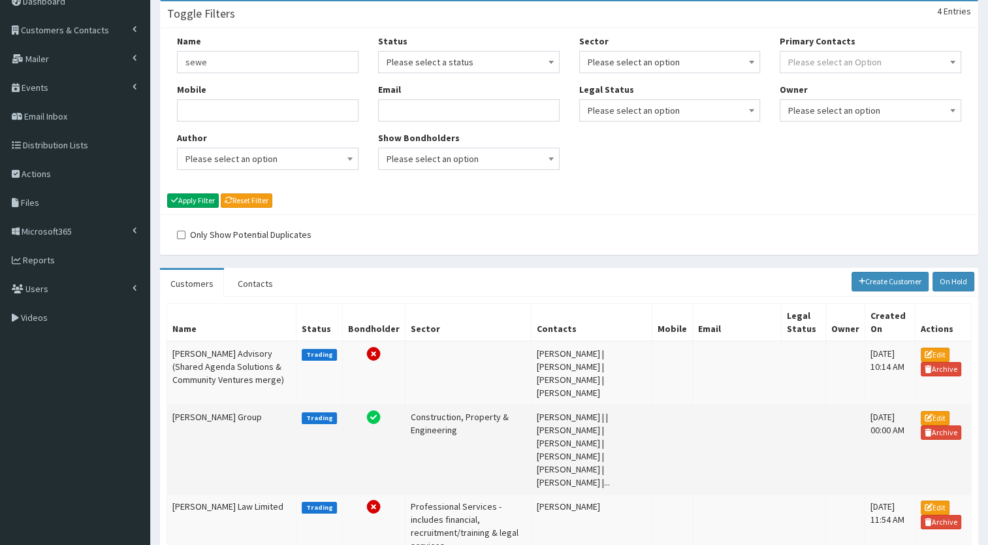
click at [445, 446] on td "Construction, Property & Engineering" at bounding box center [468, 448] width 126 height 89
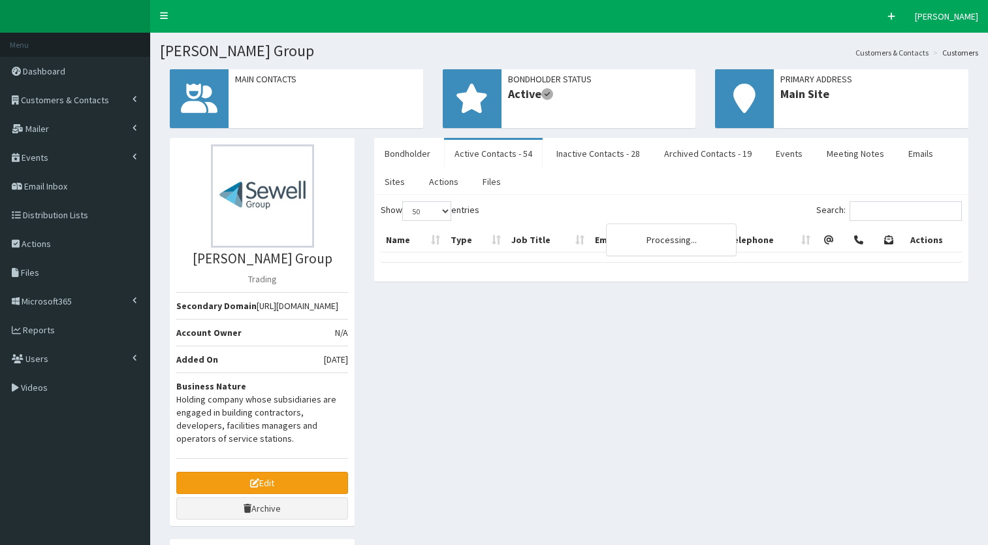
select select "50"
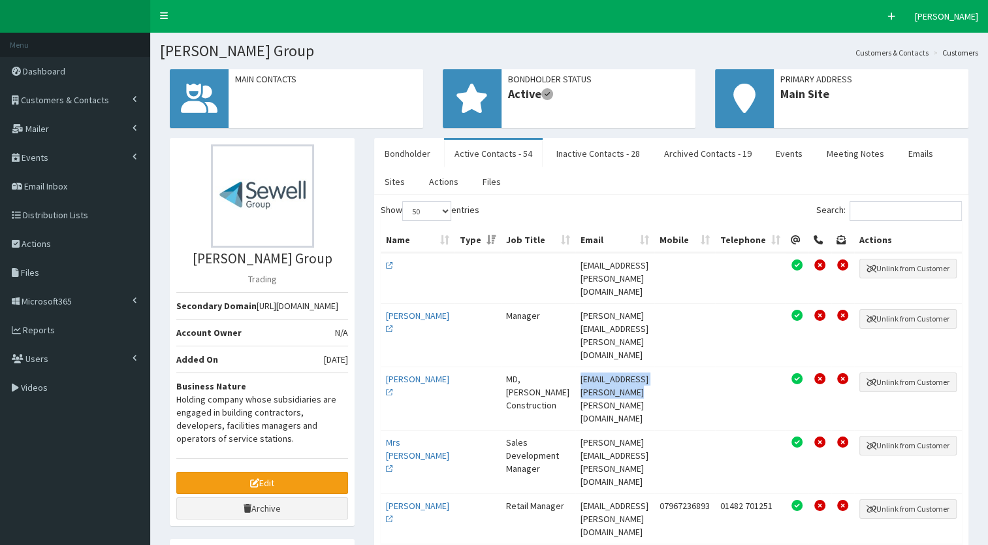
drag, startPoint x: 682, startPoint y: 329, endPoint x: 554, endPoint y: 331, distance: 128.1
click at [576, 366] on td "jo.barnes@sewell-group.co.uk" at bounding box center [615, 397] width 79 height 63
copy td "jo.barnes@sewell-group.co.uk"
click at [127, 92] on link "Customers & Contacts" at bounding box center [75, 100] width 150 height 29
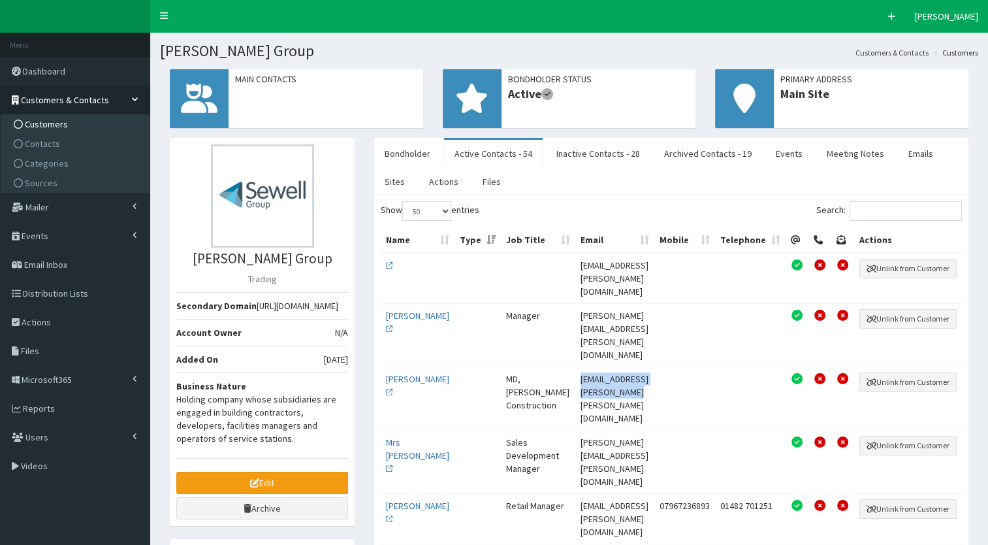
click at [52, 125] on span "Customers" at bounding box center [46, 124] width 43 height 12
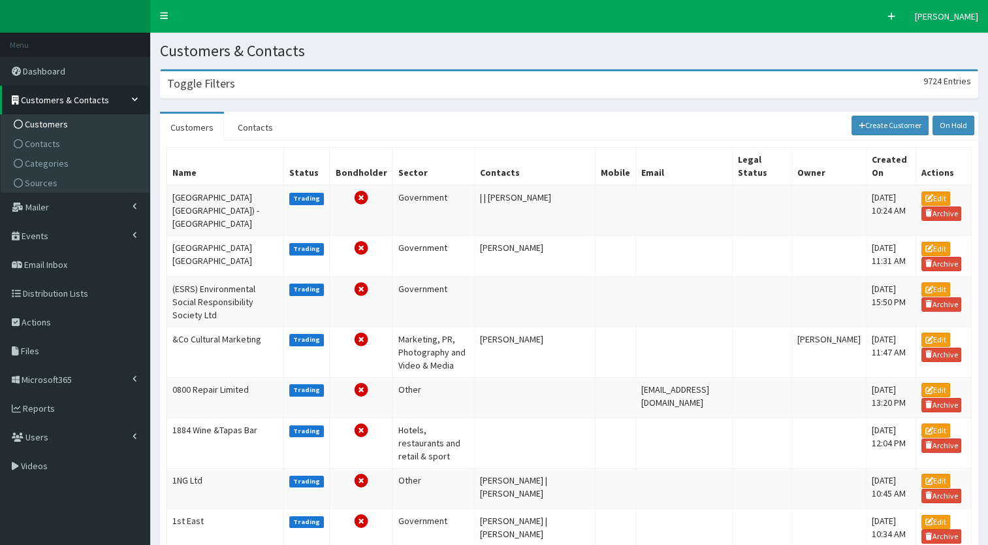
click at [219, 85] on h3 "Toggle Filters" at bounding box center [201, 84] width 68 height 12
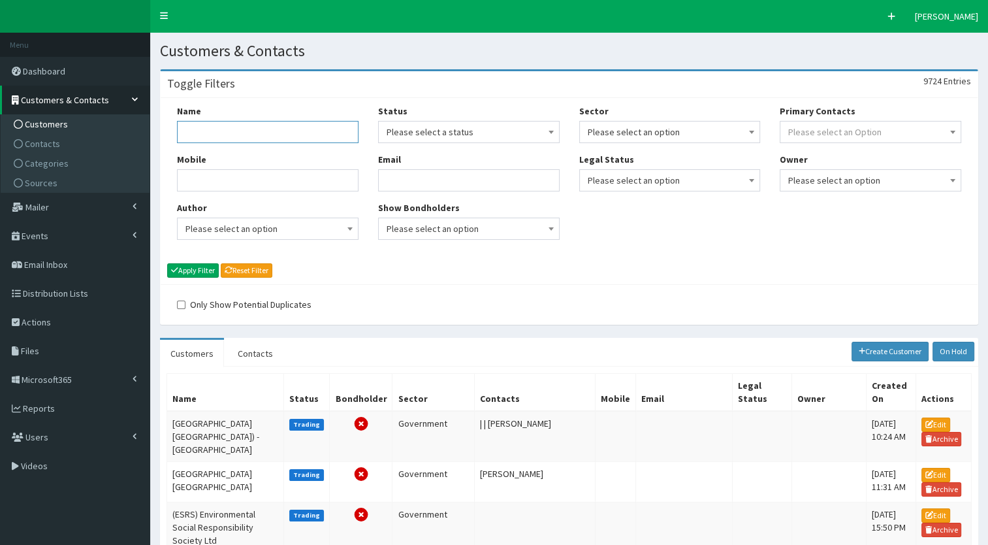
click at [222, 130] on input "Name" at bounding box center [268, 132] width 182 height 22
type input "siemens"
click at [195, 274] on button "Apply Filter" at bounding box center [193, 270] width 52 height 14
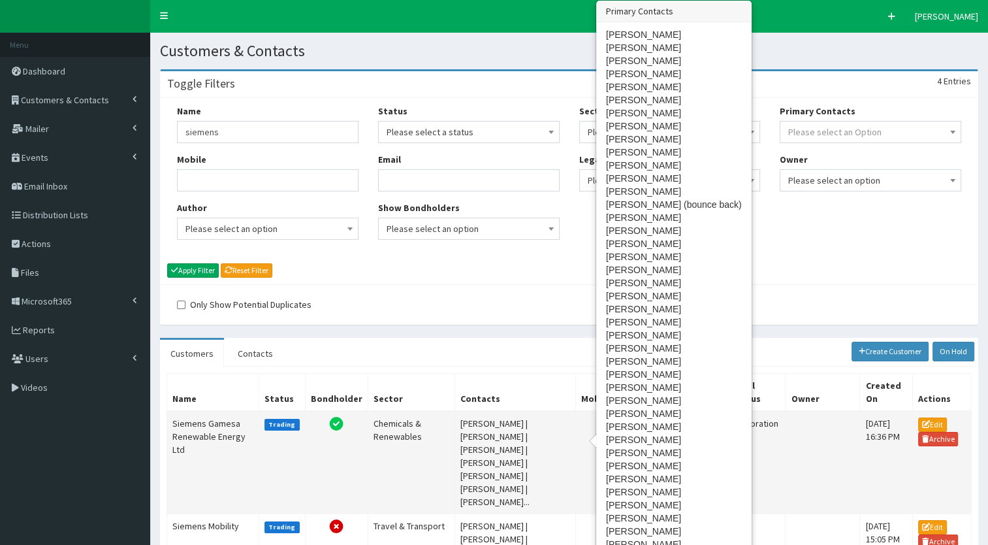
click at [502, 435] on td "Abbie Walker | Abhijith Shetty | Amy Cutsforth | Ana Garcia | Andrew Elmes | An…" at bounding box center [515, 462] width 121 height 103
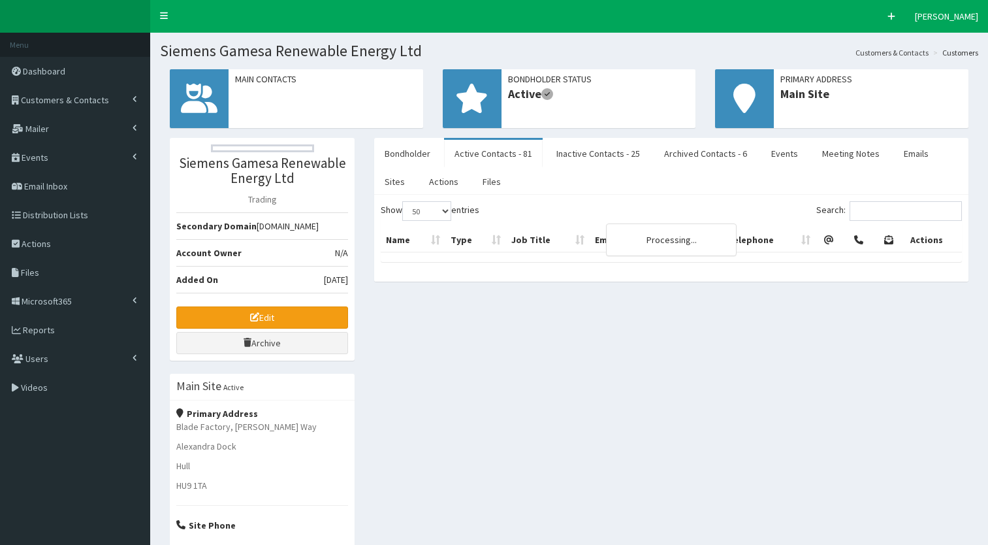
select select "50"
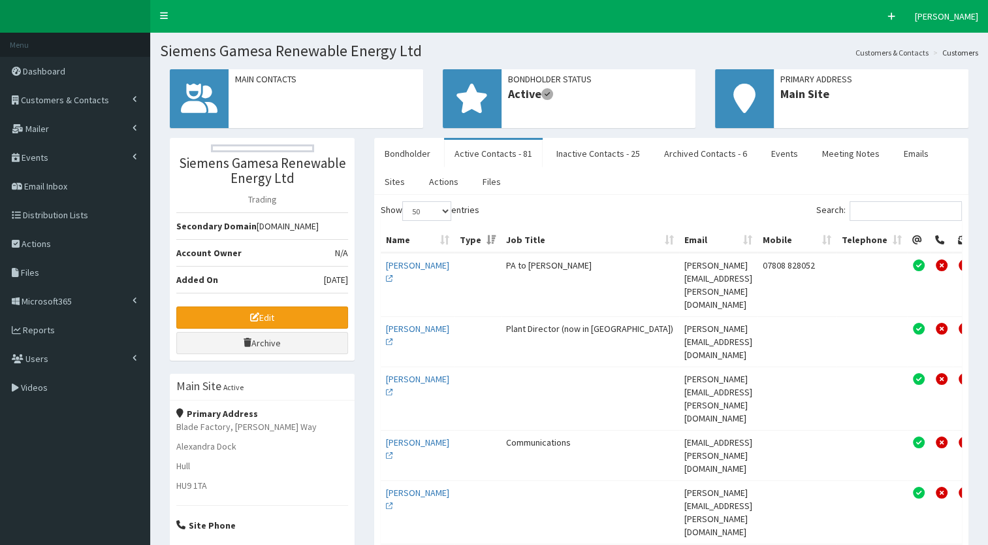
scroll to position [57, 0]
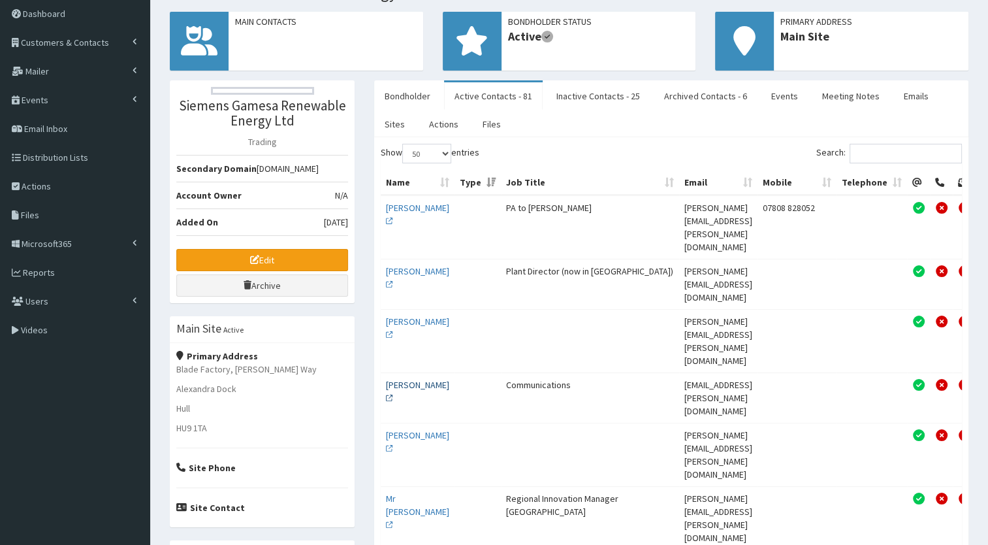
click at [412, 379] on link "[PERSON_NAME]" at bounding box center [417, 391] width 63 height 25
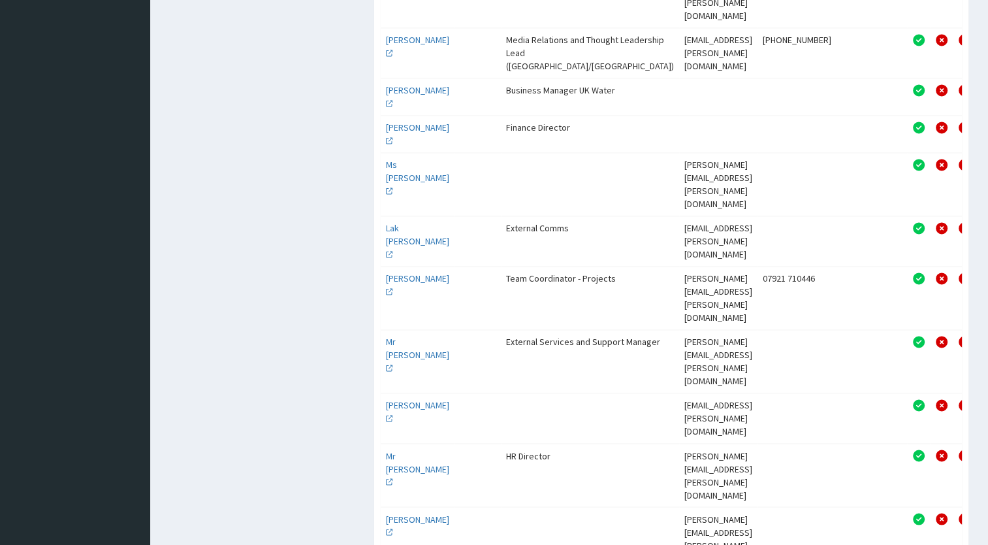
scroll to position [2032, 0]
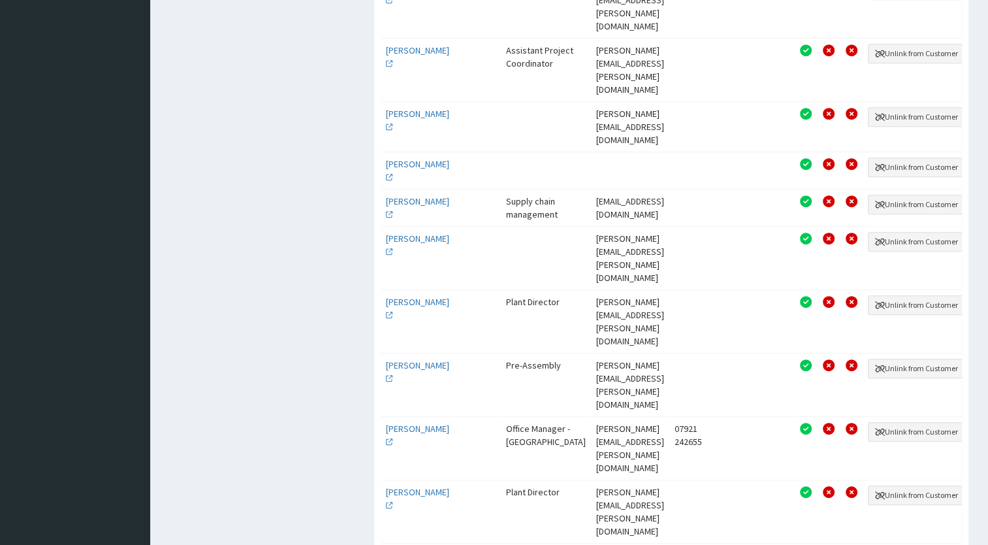
scroll to position [750, 0]
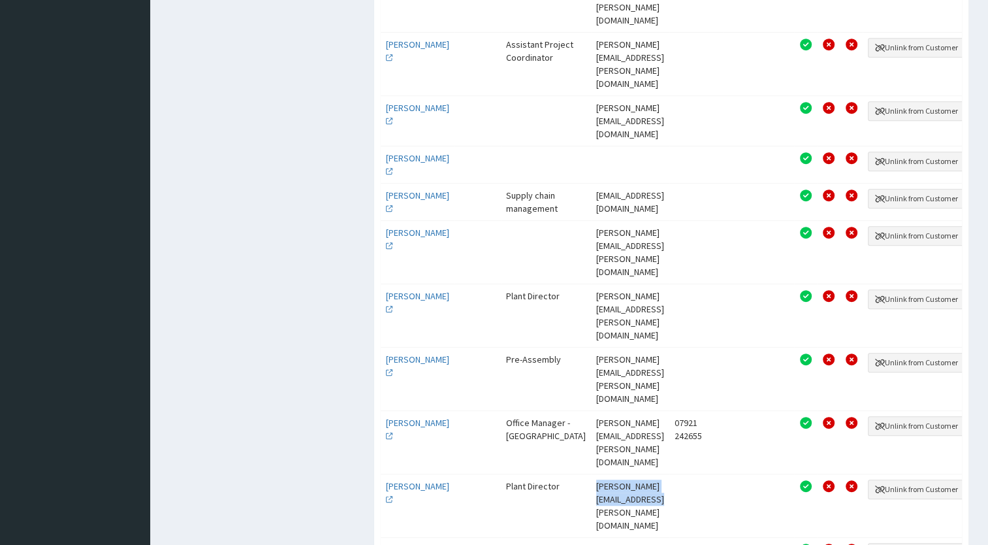
drag, startPoint x: 697, startPoint y: 283, endPoint x: 557, endPoint y: 279, distance: 140.5
click at [591, 474] on td "andy.sykes@siemensgamesa.com" at bounding box center [630, 505] width 78 height 63
copy td "andy.sykes@siemensgamesa.com"
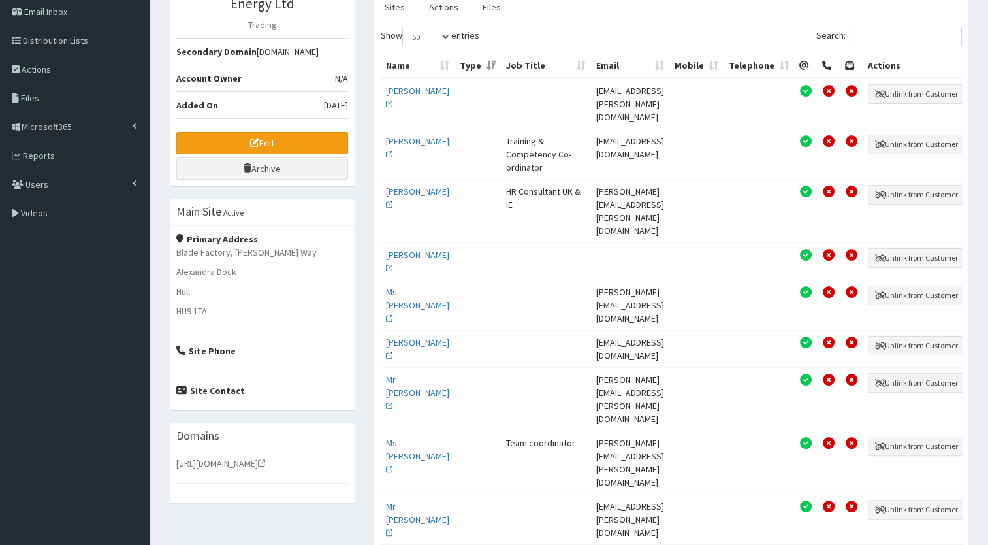
scroll to position [0, 0]
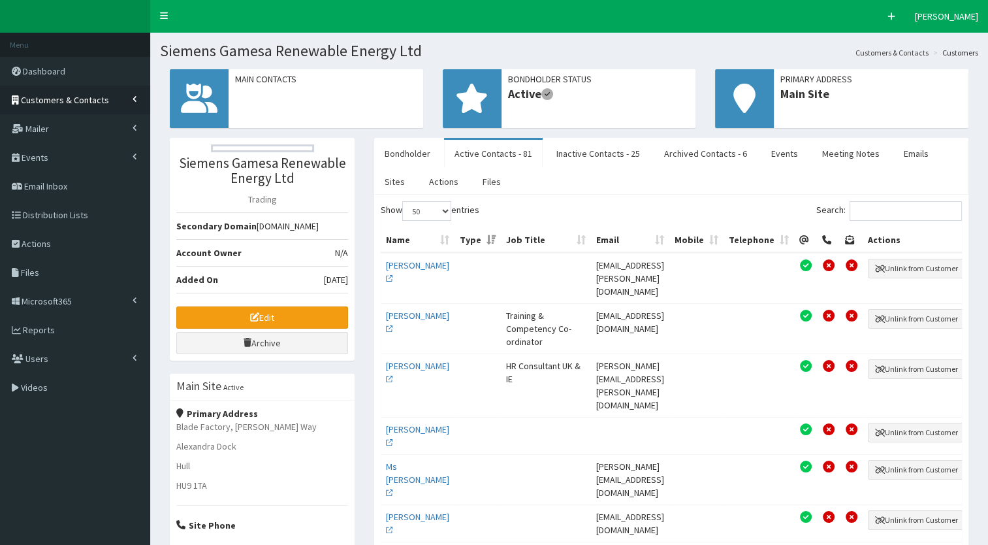
click at [74, 88] on link "Customers & Contacts" at bounding box center [75, 100] width 150 height 29
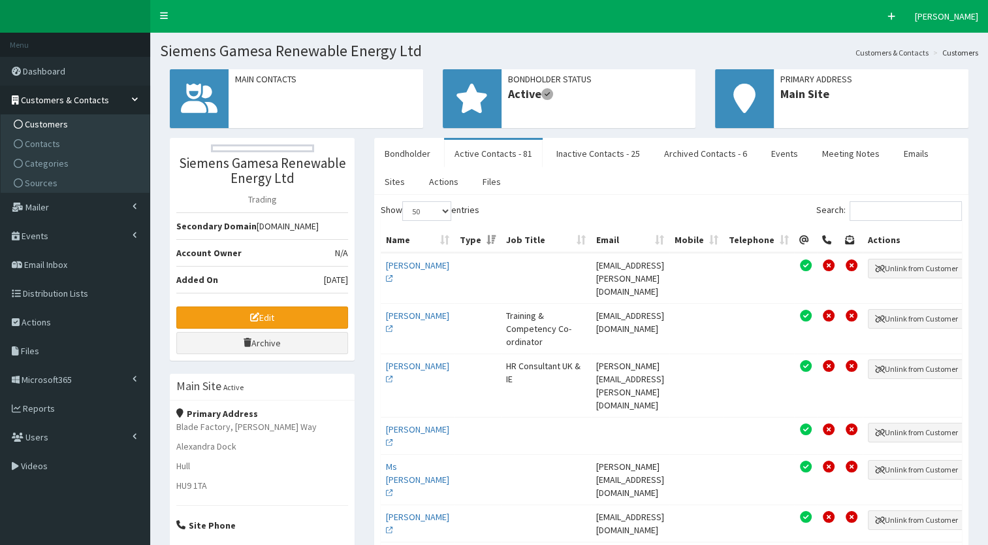
click at [42, 123] on span "Customers" at bounding box center [46, 124] width 43 height 12
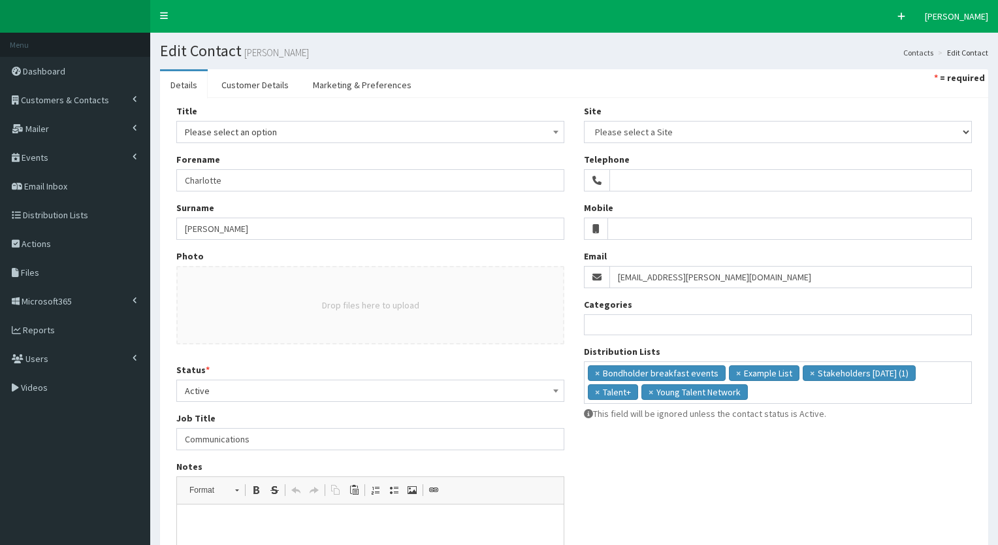
select select
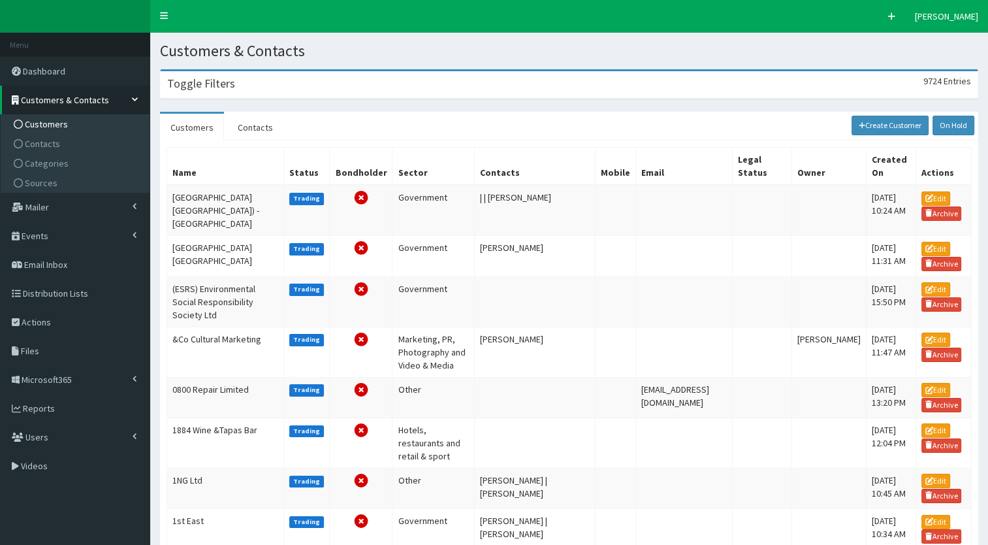
click at [186, 88] on h3 "Toggle Filters" at bounding box center [201, 84] width 68 height 12
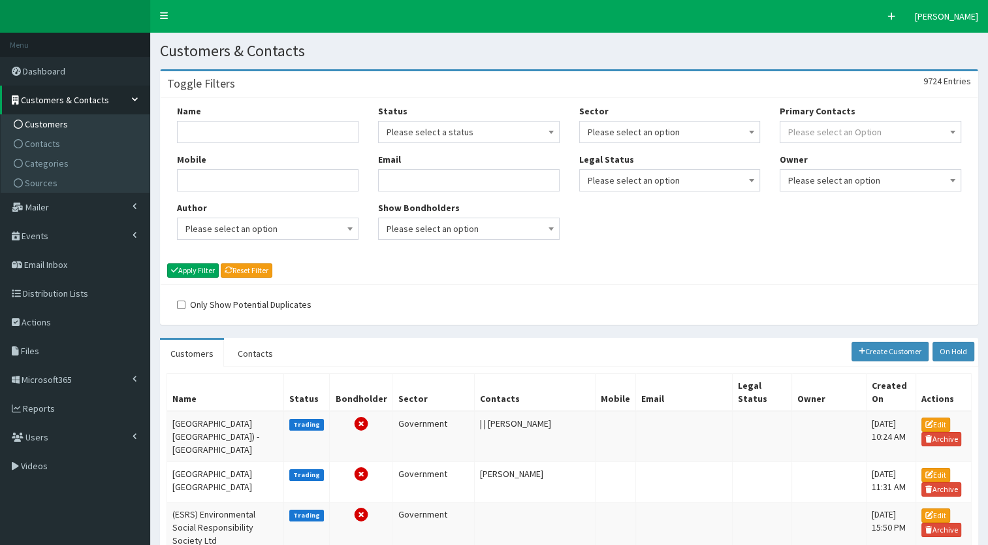
click at [186, 121] on div "Name" at bounding box center [268, 124] width 182 height 39
click at [186, 127] on input "Name" at bounding box center [268, 132] width 182 height 22
type input "b"
type input "[PERSON_NAME]"
click at [187, 263] on button "Apply Filter" at bounding box center [193, 270] width 52 height 14
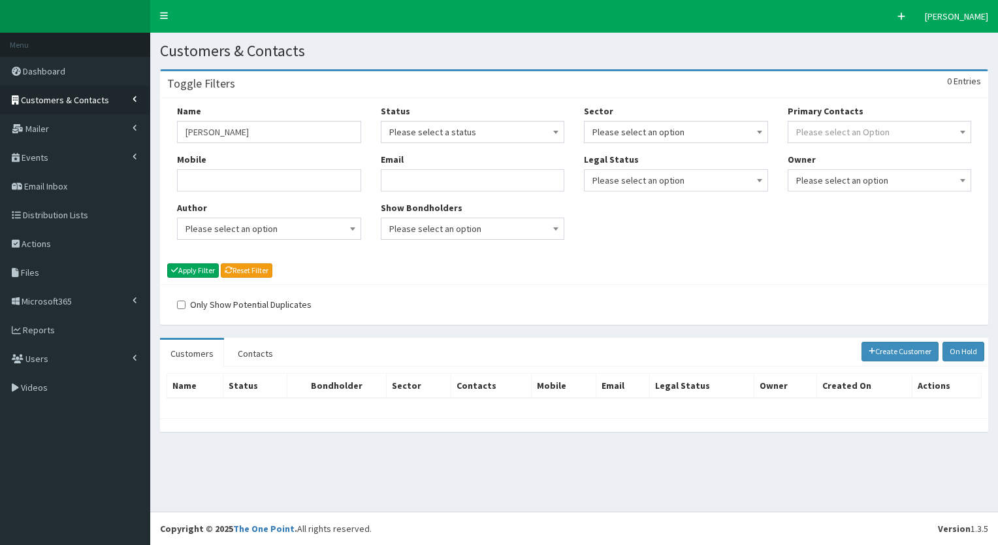
click at [132, 111] on link "Customers & Contacts" at bounding box center [75, 100] width 150 height 29
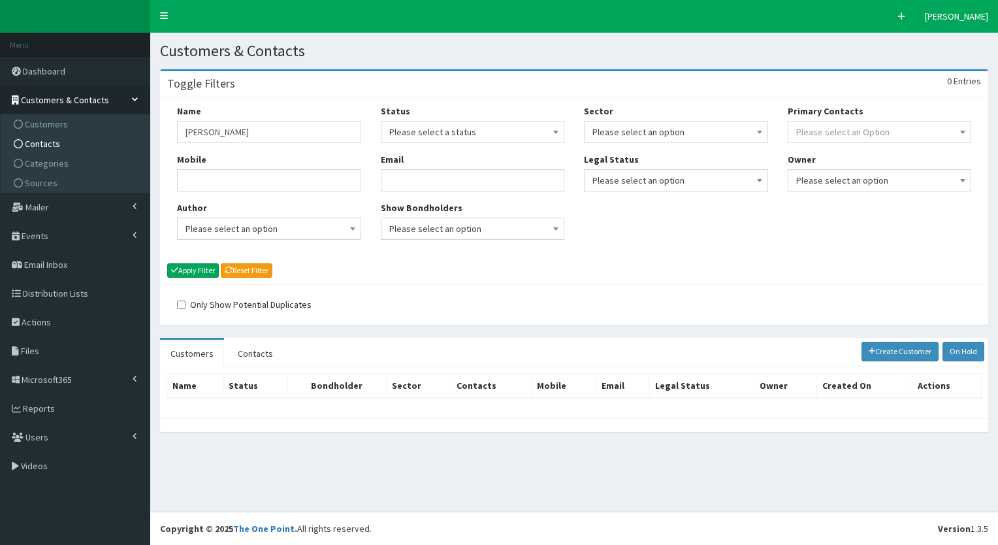
click at [40, 141] on span "Contacts" at bounding box center [42, 144] width 35 height 12
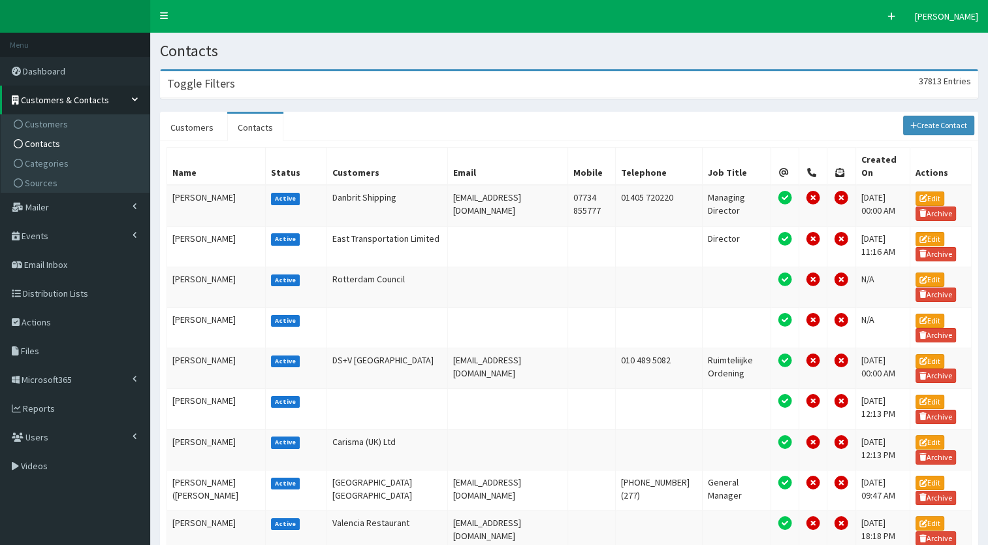
click at [209, 88] on h3 "Toggle Filters" at bounding box center [201, 84] width 68 height 12
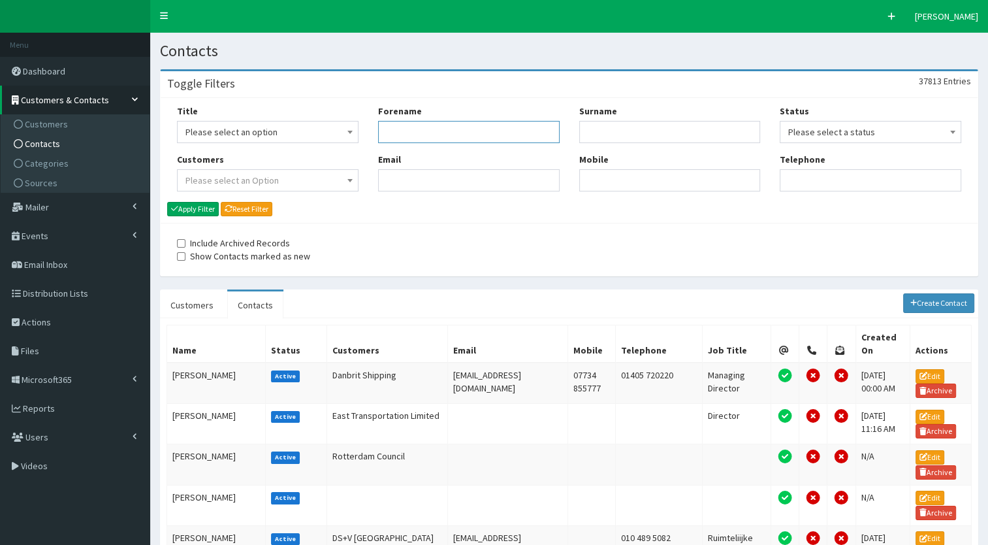
click at [436, 132] on input "Forename" at bounding box center [469, 132] width 182 height 22
type input "[PERSON_NAME]"
click at [674, 138] on input "Surname" at bounding box center [670, 132] width 182 height 22
type input "arran"
click at [187, 210] on button "Apply Filter" at bounding box center [193, 209] width 52 height 14
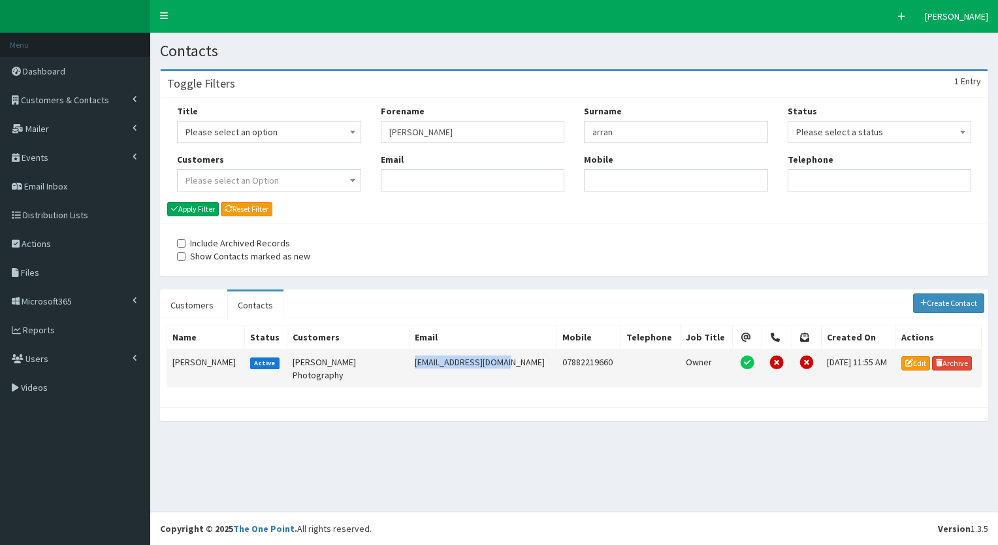
drag, startPoint x: 486, startPoint y: 358, endPoint x: 395, endPoint y: 361, distance: 91.5
click at [409, 361] on td "[EMAIL_ADDRESS][DOMAIN_NAME]" at bounding box center [483, 368] width 148 height 38
copy td "[EMAIL_ADDRESS][DOMAIN_NAME]"
